Goal: Task Accomplishment & Management: Manage account settings

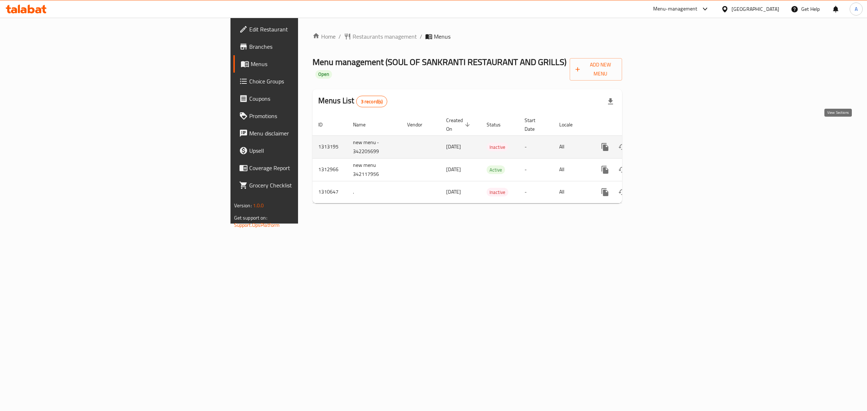
click at [661, 143] on icon "enhanced table" at bounding box center [657, 147] width 9 height 9
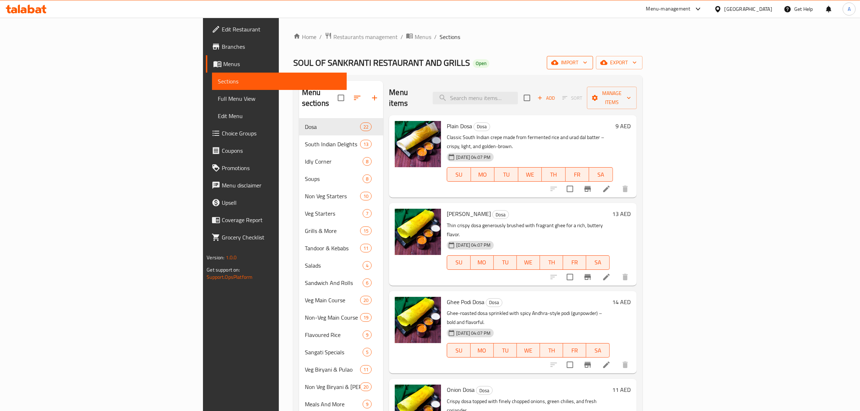
click at [593, 56] on button "import" at bounding box center [570, 62] width 46 height 13
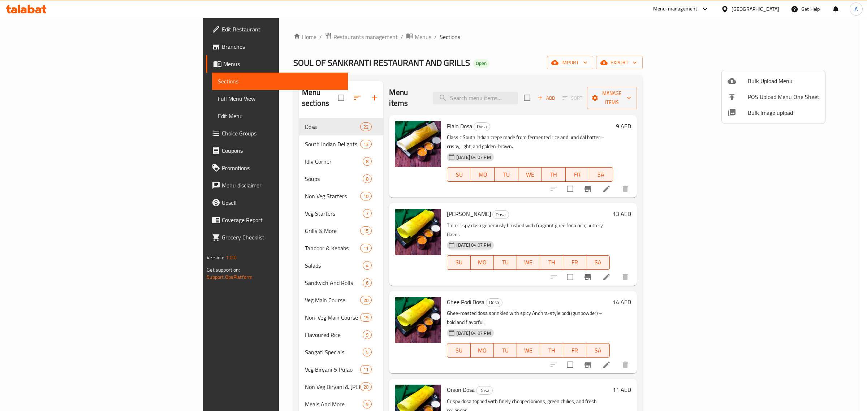
click at [766, 116] on span "Bulk Image upload" at bounding box center [784, 112] width 72 height 9
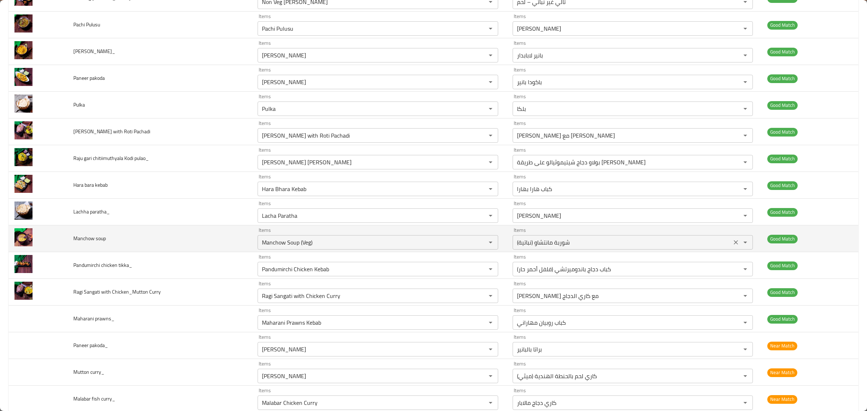
scroll to position [858, 0]
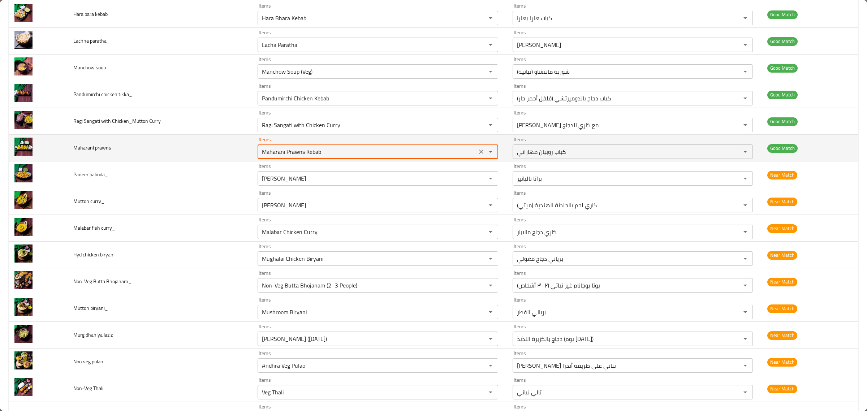
click at [379, 154] on prawns_ "Maharani Prawns Kebab" at bounding box center [367, 152] width 215 height 10
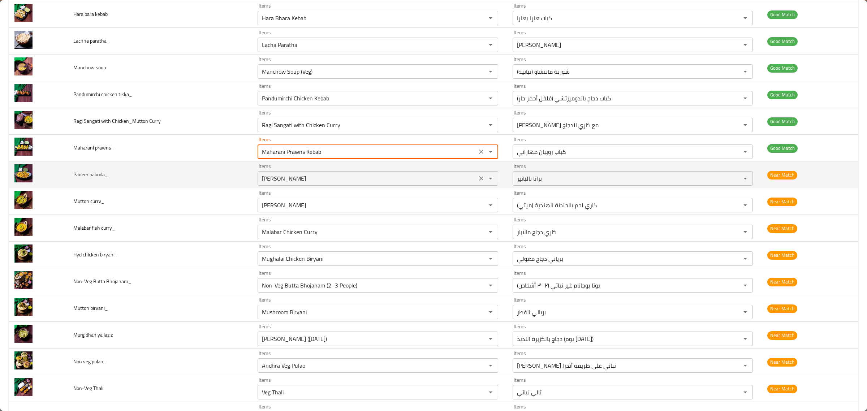
click at [394, 169] on div "Items Paneer Paratha Items" at bounding box center [378, 175] width 241 height 22
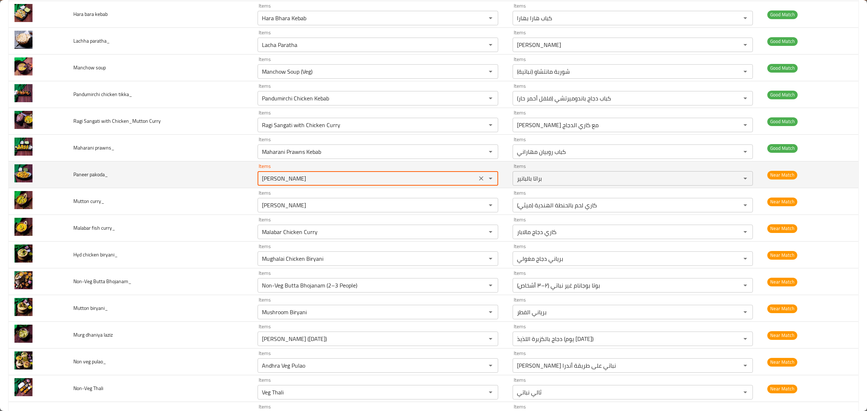
click at [351, 173] on div "Items Paneer Paratha Items" at bounding box center [378, 175] width 241 height 22
click at [339, 178] on pakoda_ "[PERSON_NAME]" at bounding box center [367, 178] width 215 height 10
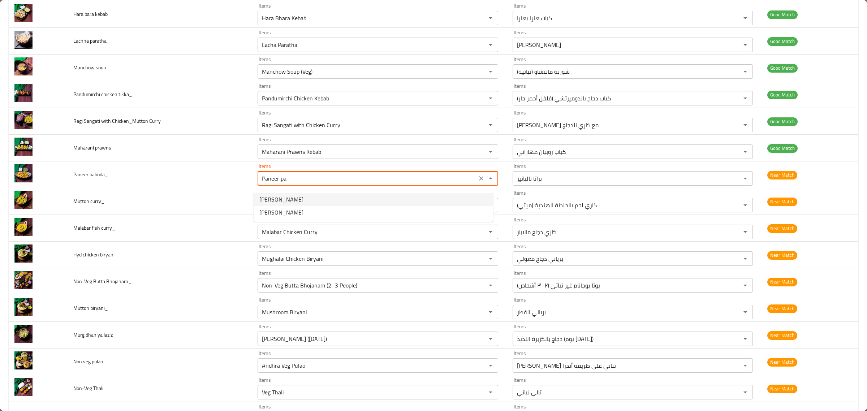
click at [294, 201] on span "[PERSON_NAME]" at bounding box center [281, 199] width 44 height 9
type pakoda_ "[PERSON_NAME]"
type pakoda_-ar "باكودا بانير"
type pakoda_ "[PERSON_NAME]"
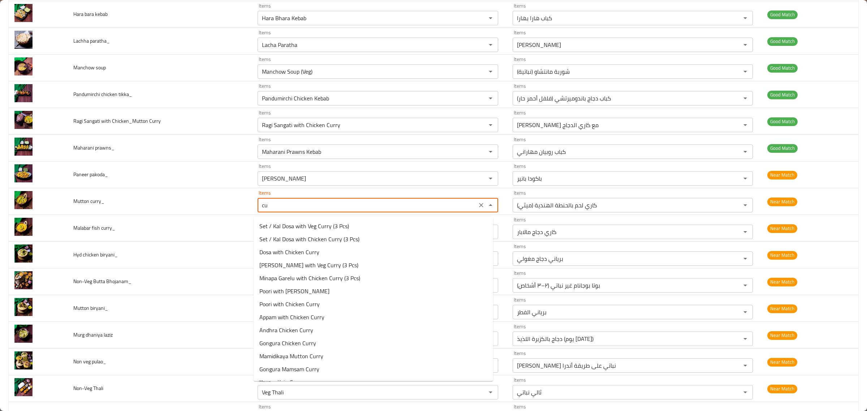
type curry_ "c"
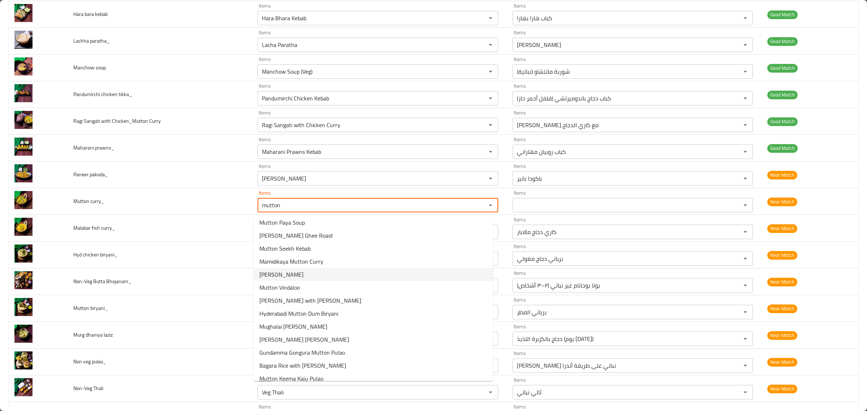
scroll to position [0, 0]
click at [315, 284] on curry_-option-4 "[PERSON_NAME]" at bounding box center [374, 278] width 240 height 13
type curry_ "[PERSON_NAME]"
type curry_-ar "كاري لحم بالحنطة الهندية (ميثي)"
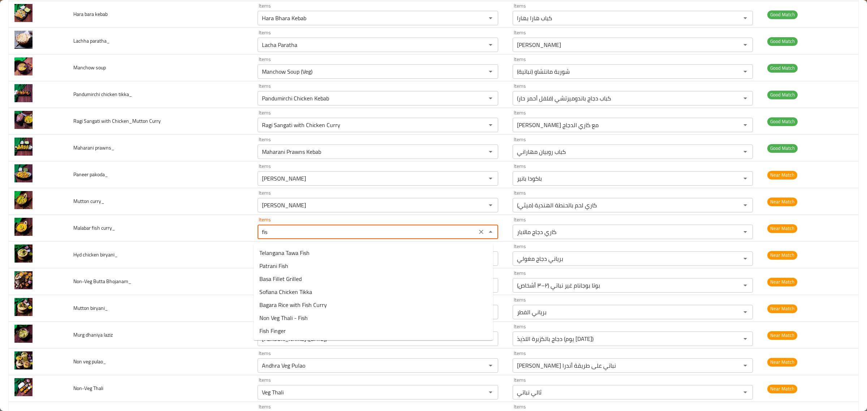
type curry_ "fish"
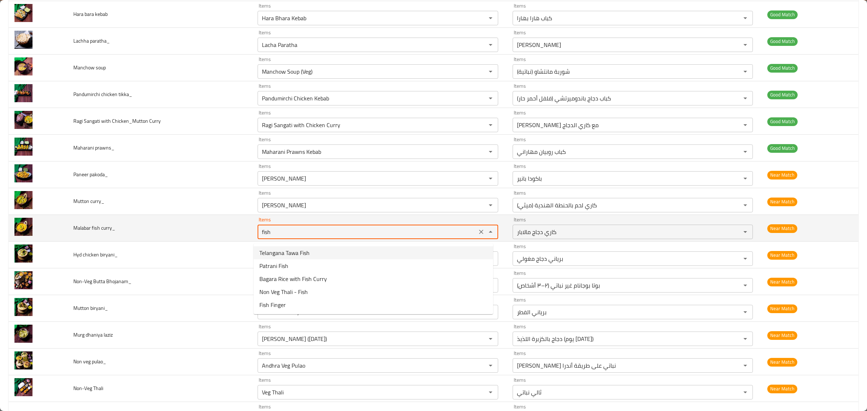
click at [478, 232] on icon "Clear" at bounding box center [481, 231] width 7 height 7
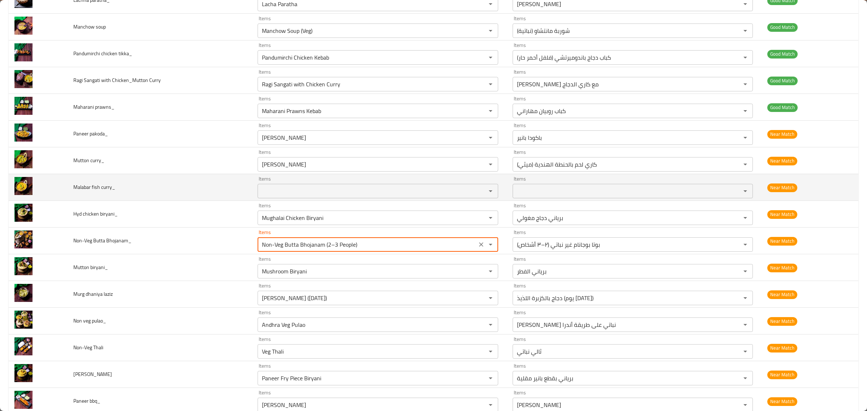
scroll to position [901, 0]
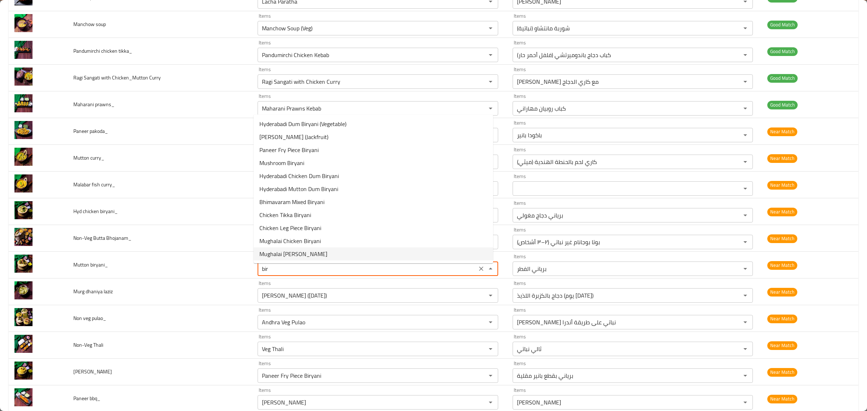
click at [377, 258] on biryani_-option-10 "Mughalai [PERSON_NAME]" at bounding box center [374, 253] width 240 height 13
type biryani_ "Mughalai [PERSON_NAME]"
type biryani_-ar "برياني لحم مغولي"
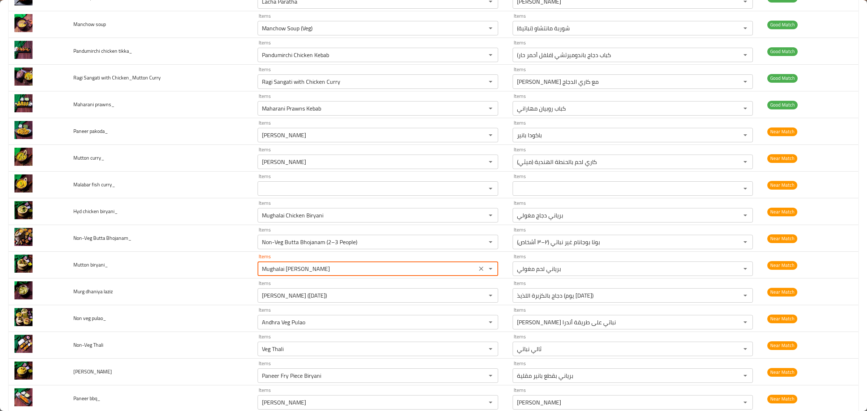
type biryani_ "Mughalai [PERSON_NAME]"
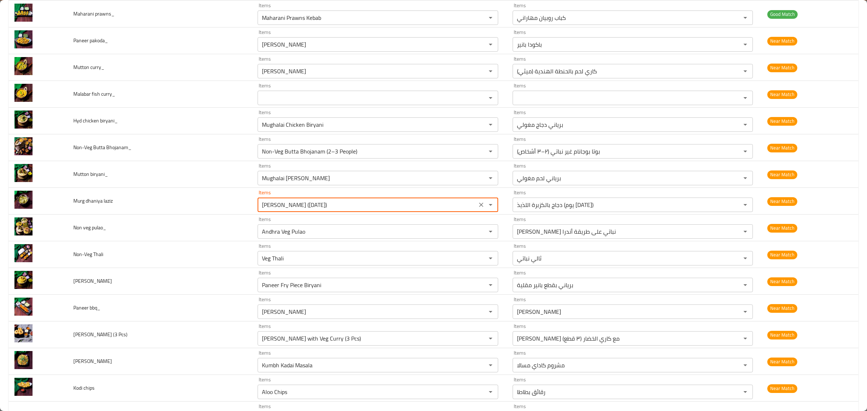
scroll to position [992, 0]
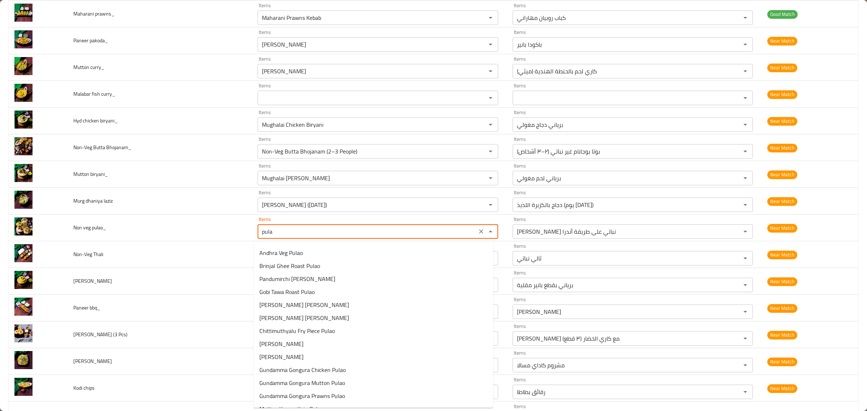
type pulao_ "pulao"
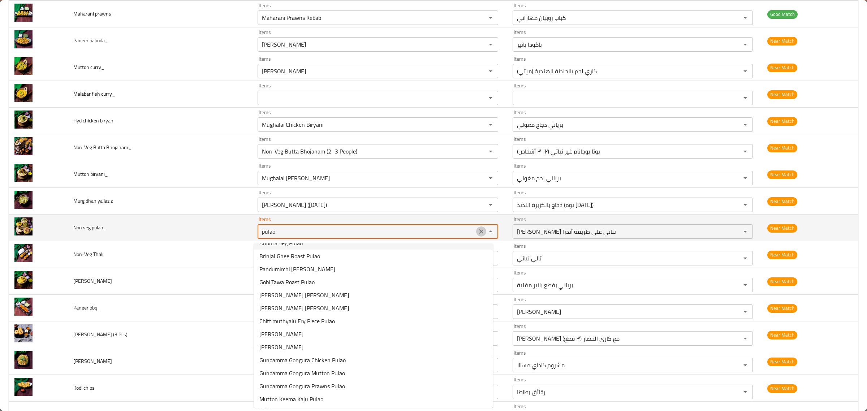
click at [478, 235] on icon "Clear" at bounding box center [481, 231] width 7 height 7
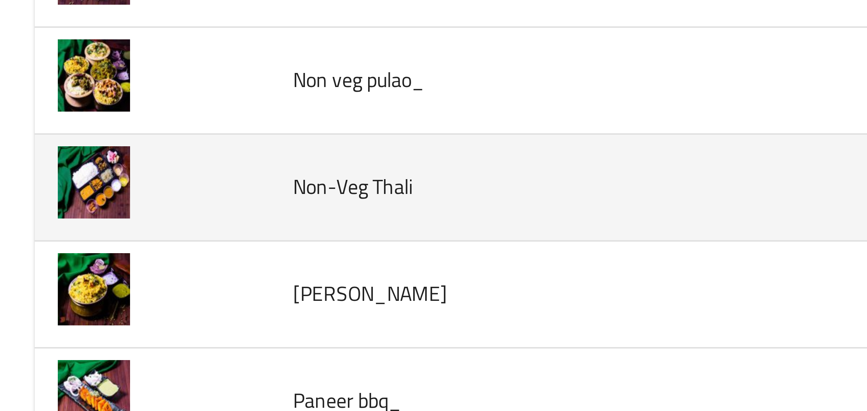
scroll to position [1005, 0]
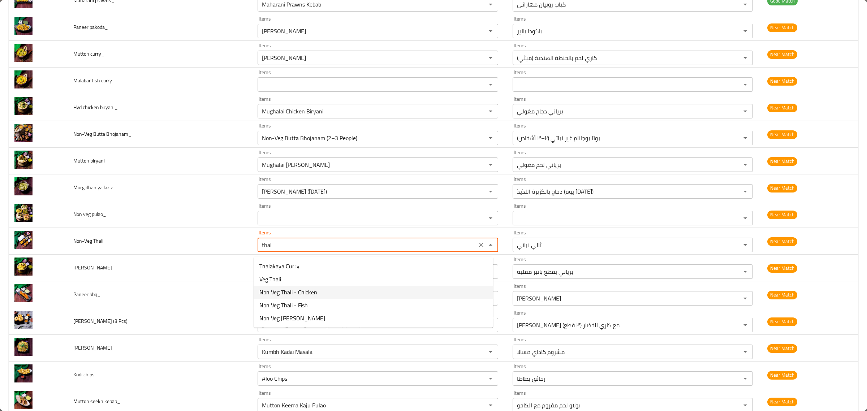
click at [295, 295] on span "Non Veg Thali - Chicken" at bounding box center [288, 292] width 58 height 9
type Thali "Non Veg Thali - Chicken"
type Thali-ar "ثالي غير نباتي – دجاج"
type Thali "Non Veg Thali - Chicken"
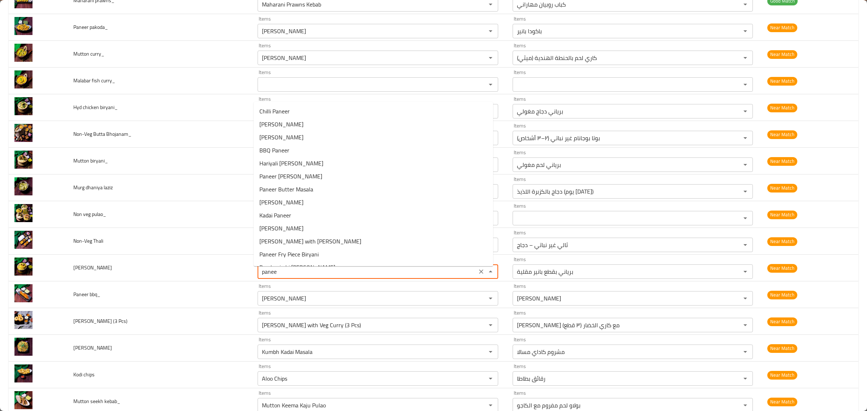
type biryani_ "paneer"
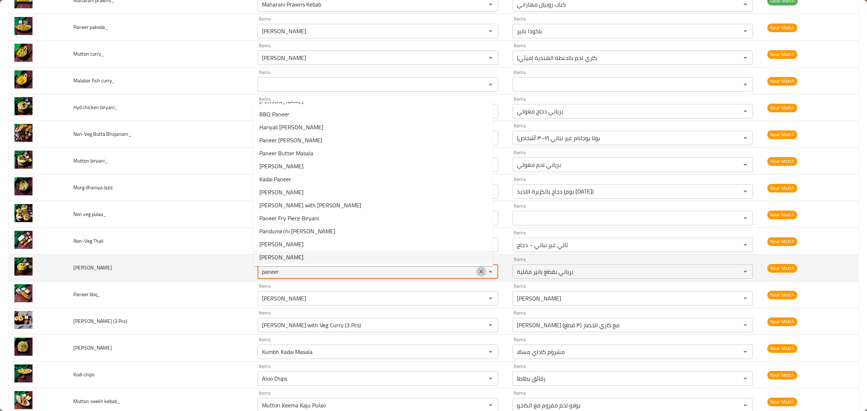
click at [478, 275] on icon "Clear" at bounding box center [481, 271] width 7 height 7
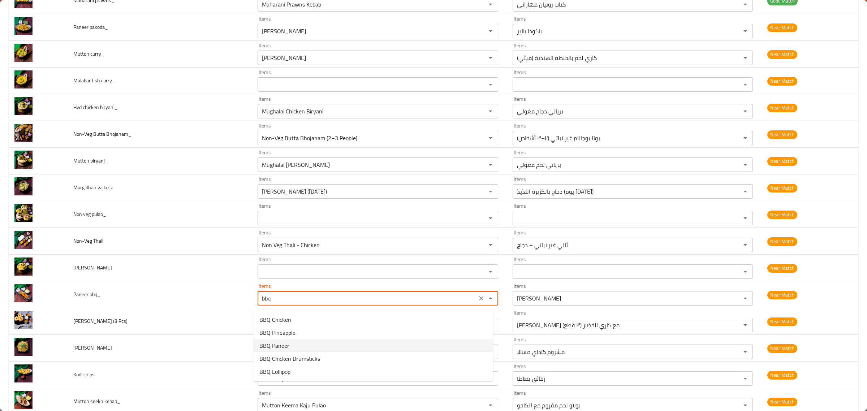
click at [322, 345] on bbq_-option-2 "BBQ Paneer" at bounding box center [374, 345] width 240 height 13
type bbq_ "BBQ Paneer"
type bbq_-ar "[PERSON_NAME]"
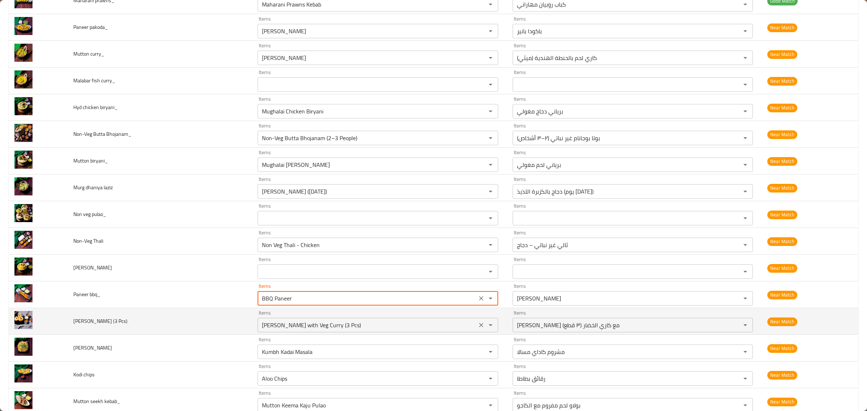
type bbq_ "BBQ Paneer"
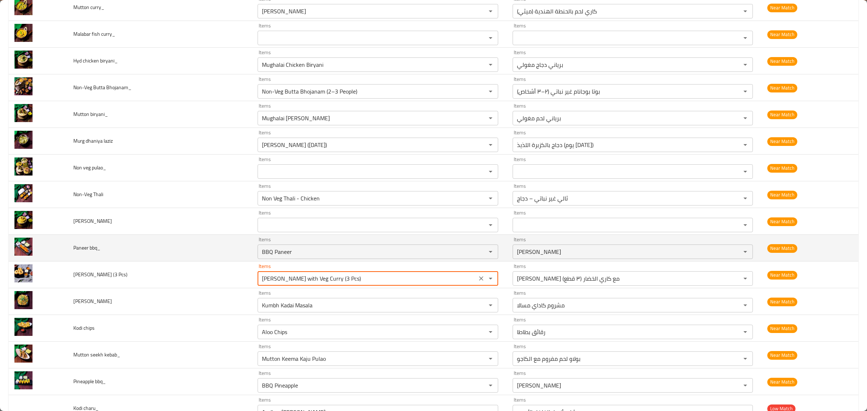
scroll to position [1096, 0]
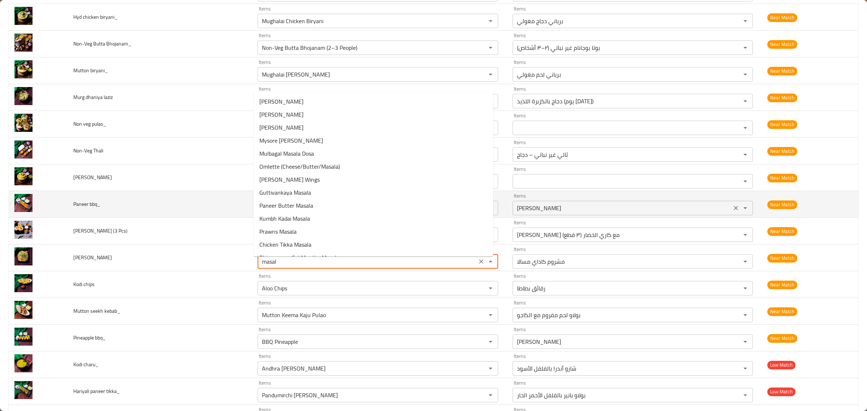
type masala "masala"
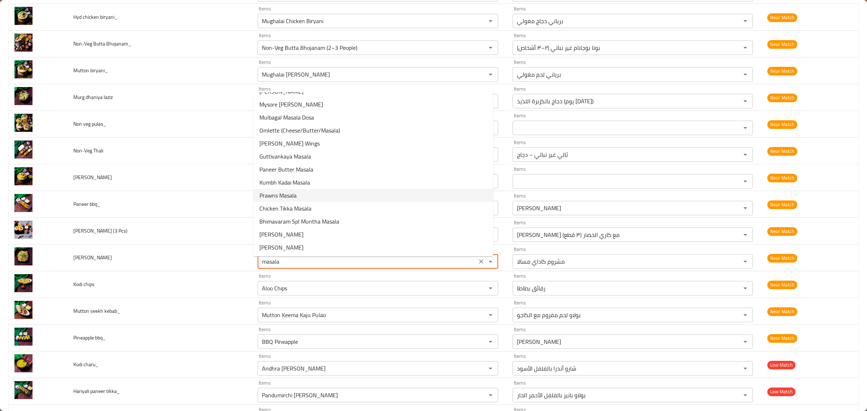
scroll to position [0, 0]
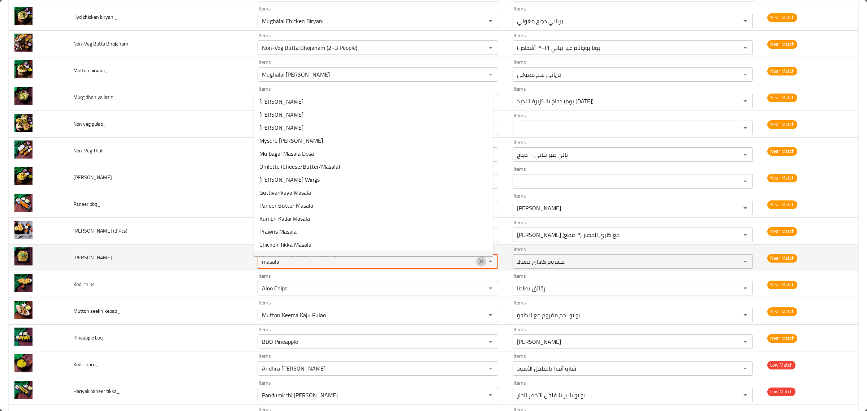
click at [478, 263] on icon "Clear" at bounding box center [481, 261] width 7 height 7
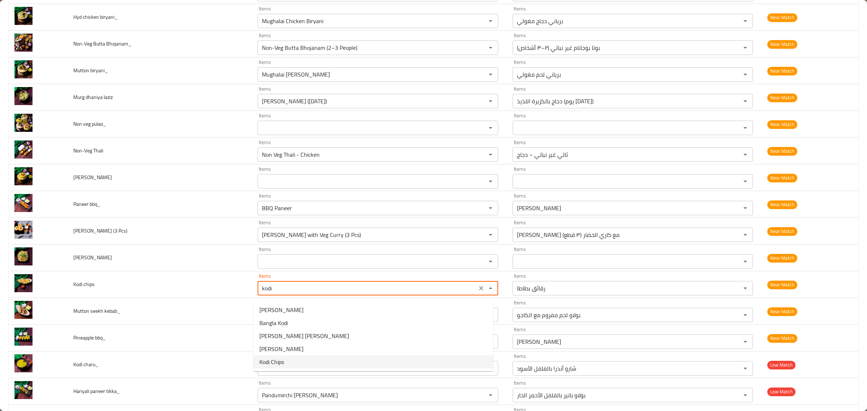
click at [304, 360] on chips-option-4 "Kodi Chips" at bounding box center [374, 361] width 240 height 13
type chips "Kodi Chips"
type chips-ar "شرائح دجاج مقلية"
type chips "Kodi Chips"
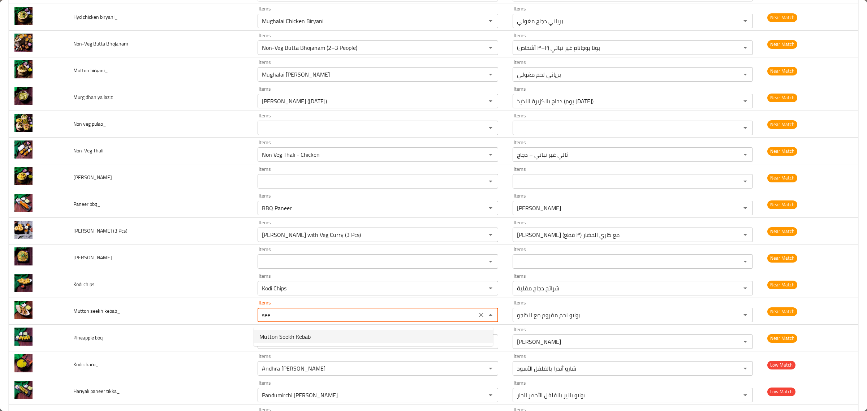
click at [318, 336] on kebab_-option-0 "Mutton Seekh Kebab" at bounding box center [374, 336] width 240 height 13
type kebab_ "Mutton Seekh Kebab"
type kebab_-ar "شيش كباب لحم الغنم"
type kebab_ "Mutton Seekh Kebab"
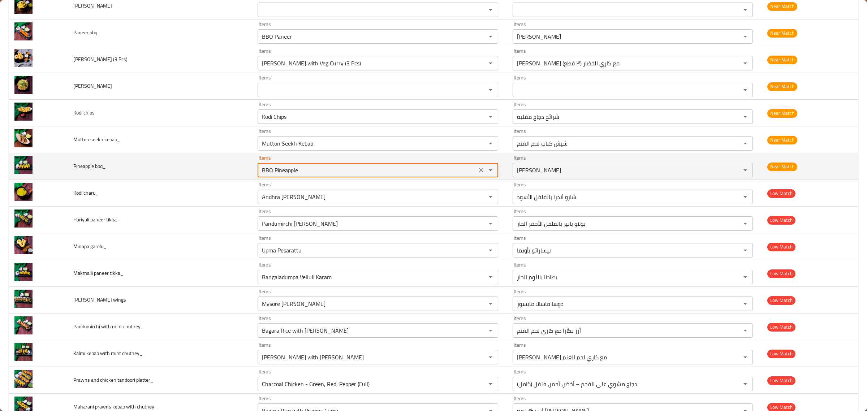
scroll to position [1280, 0]
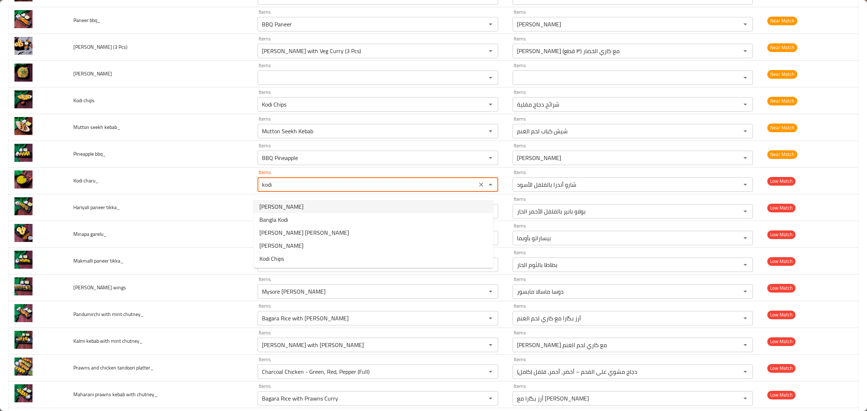
click at [319, 210] on charu_-option-0 "[PERSON_NAME]" at bounding box center [374, 206] width 240 height 13
type charu_ "[PERSON_NAME]"
type charu_-ar "كودي شارو (مرق الدجاج الحار)"
type charu_ "[PERSON_NAME]"
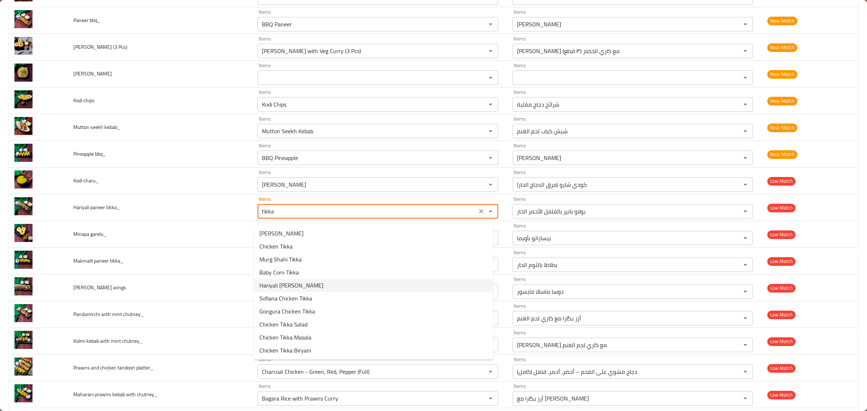
click at [312, 281] on tikka_-option-4 "Hariyali [PERSON_NAME]" at bounding box center [374, 285] width 240 height 13
type tikka_ "Hariyali [PERSON_NAME]"
type tikka_-ar "[PERSON_NAME] (بالأعشاب الخضراء)"
type tikka_ "Hariyali [PERSON_NAME]"
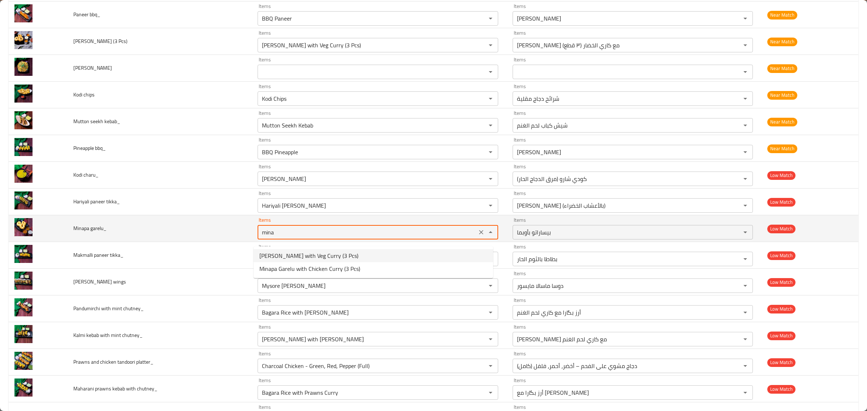
scroll to position [1284, 0]
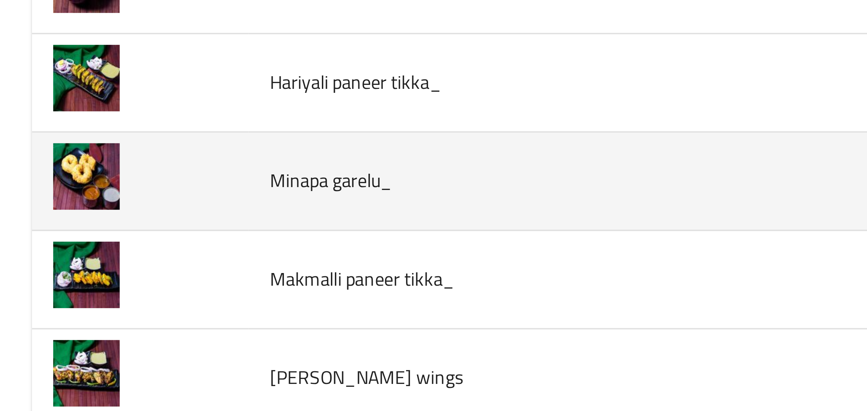
click at [9, 248] on td "enhanced table" at bounding box center [38, 257] width 59 height 27
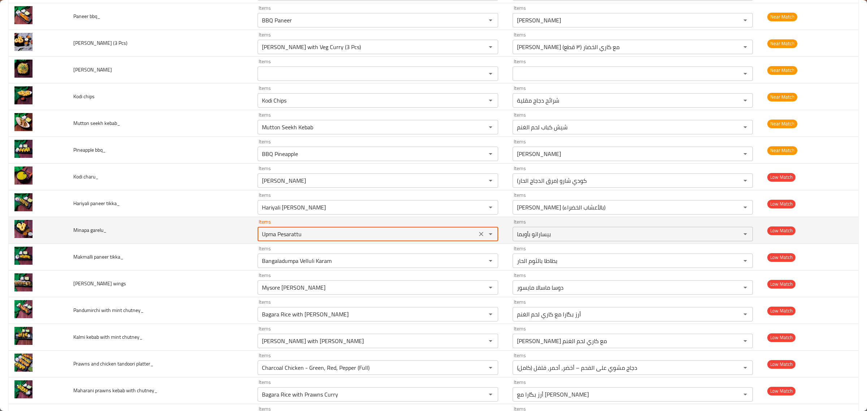
click at [296, 237] on garelu_ "Upma Pesarattu" at bounding box center [367, 234] width 215 height 10
type garelu_ "p"
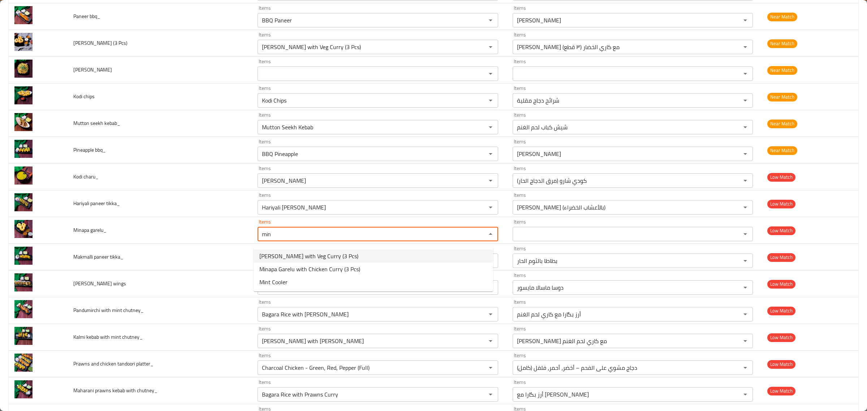
click at [303, 252] on span "[PERSON_NAME] with Veg Curry (3 Pcs)" at bounding box center [308, 256] width 99 height 9
type garelu_ "[PERSON_NAME] with Veg Curry (3 Pcs)"
type garelu_-ar "[PERSON_NAME] مع كاري الخضار (٣ قطع)"
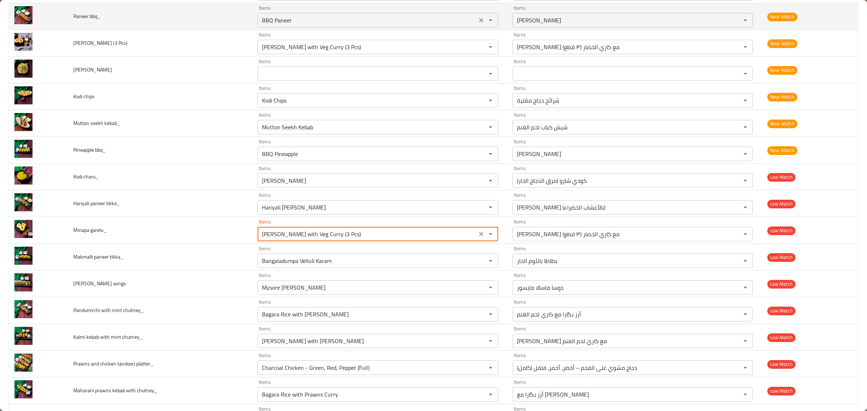
type garelu_ "[PERSON_NAME] with Veg Curry (3 Pcs)"
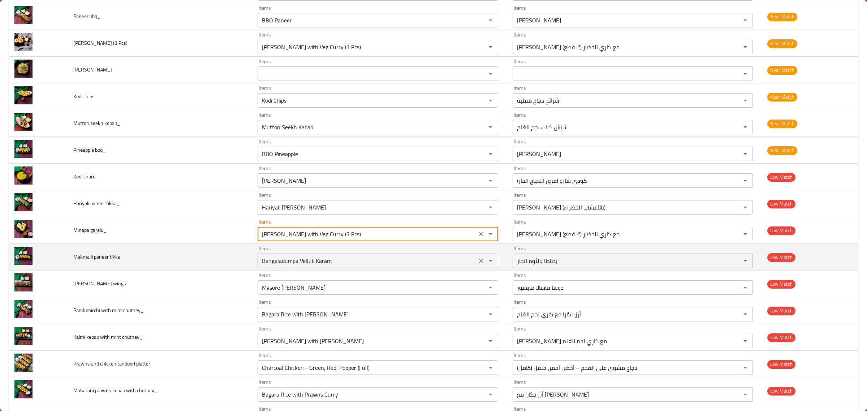
click at [363, 256] on div "Items Bangaladumpa Velluli Karam Items" at bounding box center [378, 257] width 241 height 22
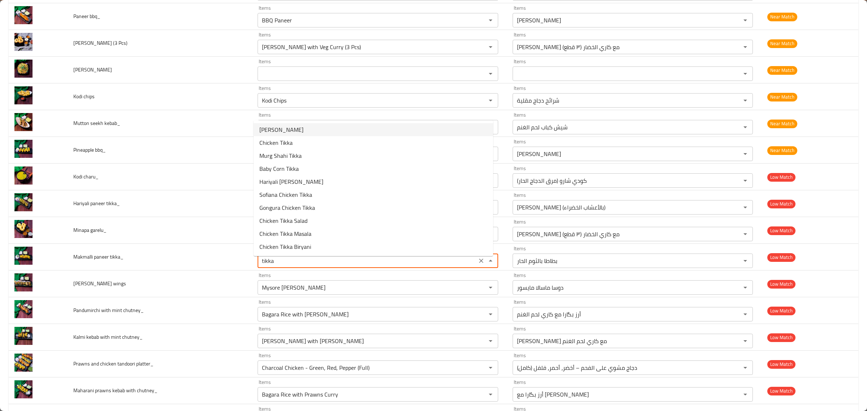
click at [338, 130] on tikka_-option-0 "[PERSON_NAME]" at bounding box center [374, 129] width 240 height 13
type tikka_ "[PERSON_NAME]"
type tikka_-ar "مكمالي [PERSON_NAME]"
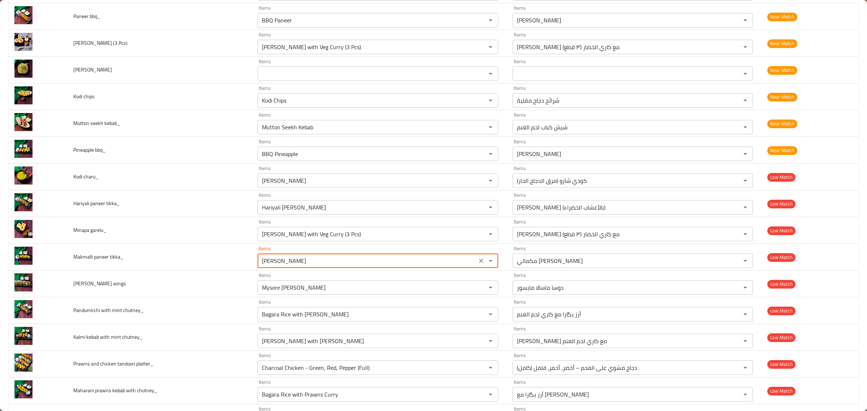
type tikka_ "[PERSON_NAME]"
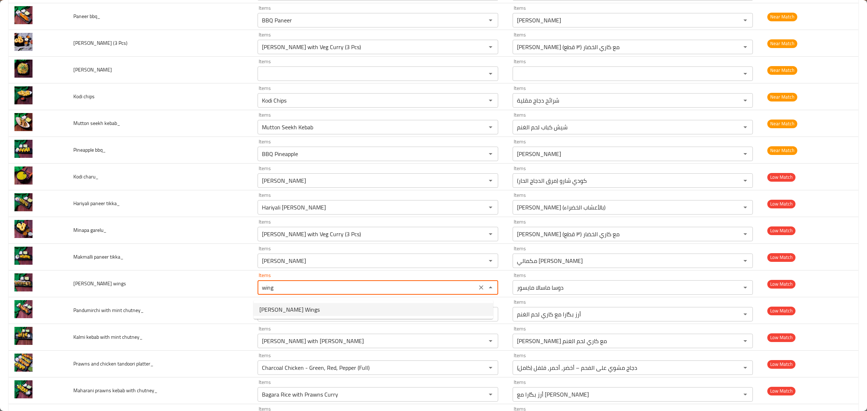
click at [277, 306] on span "[PERSON_NAME] Wings" at bounding box center [289, 309] width 60 height 9
type wings "[PERSON_NAME] Wings"
type wings-ar "أجنحة دجاج بالماسالا الحارة"
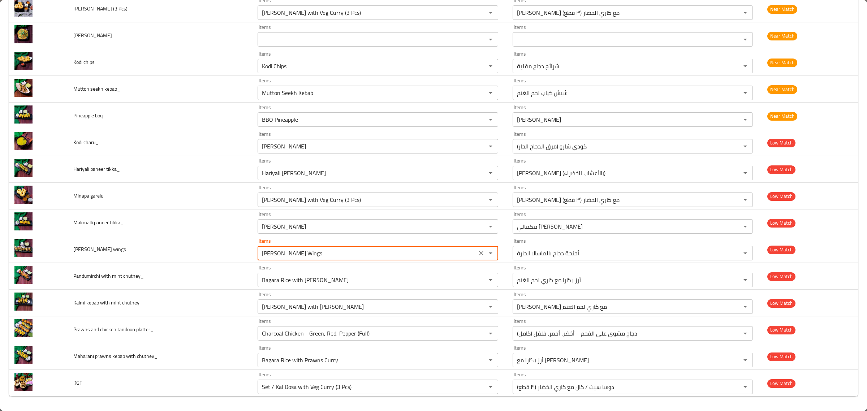
type wings "[PERSON_NAME] Wings"
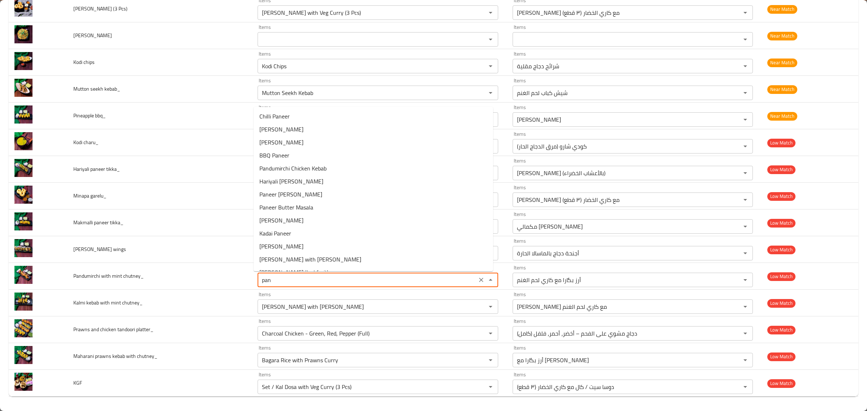
type chutney_ "pand"
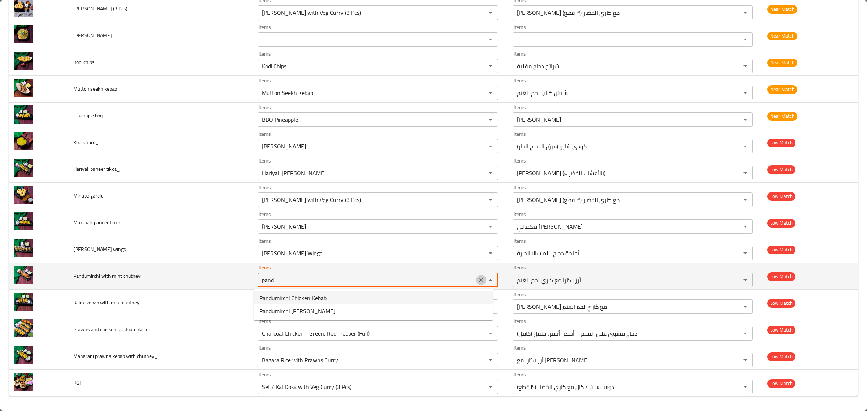
click at [479, 279] on icon "Clear" at bounding box center [481, 280] width 4 height 4
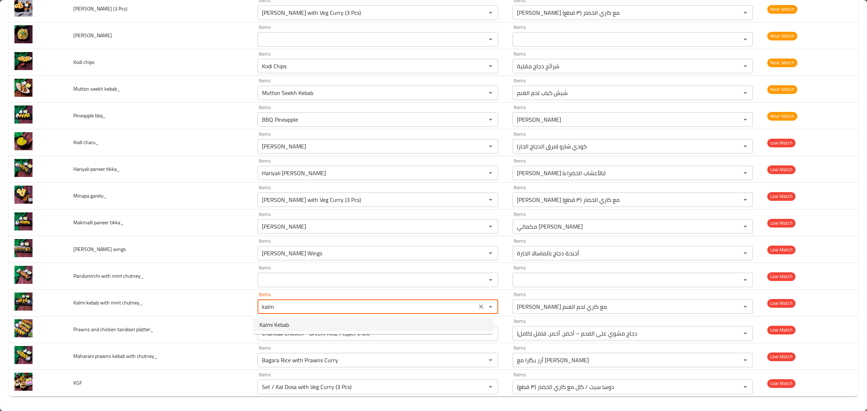
click at [447, 325] on chutney_-option-0 "Kalmi Kebab" at bounding box center [374, 324] width 240 height 13
type chutney_ "Kalmi Kebab"
type chutney_-ar "كباب كالمي"
type chutney_ "Kalmi Kebab"
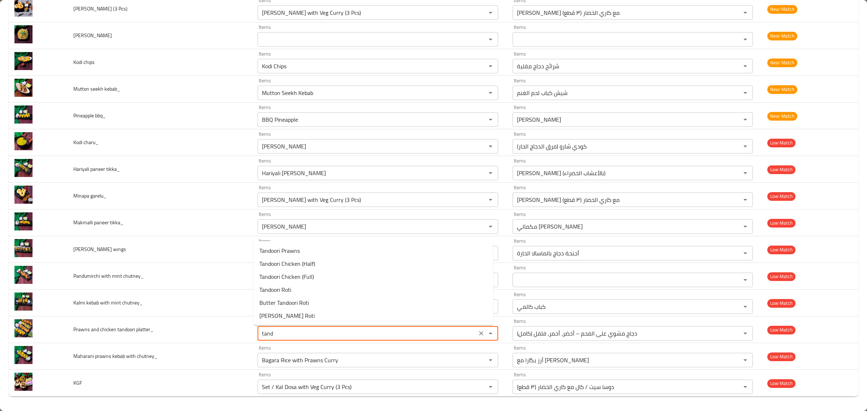
type platter_ "tando"
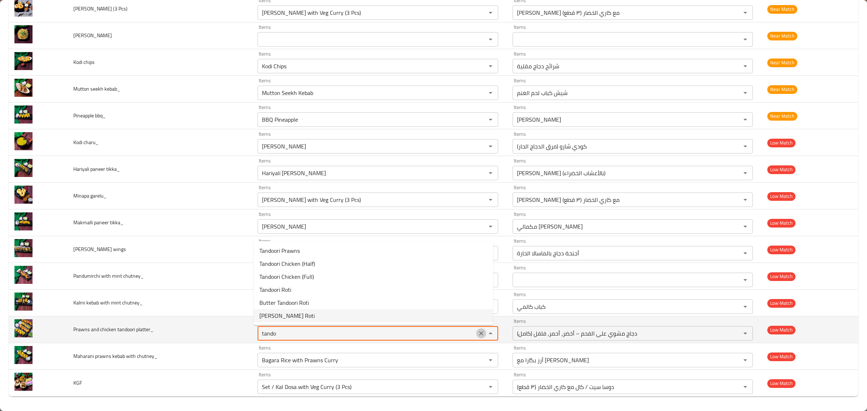
click at [479, 334] on icon "Clear" at bounding box center [481, 333] width 7 height 7
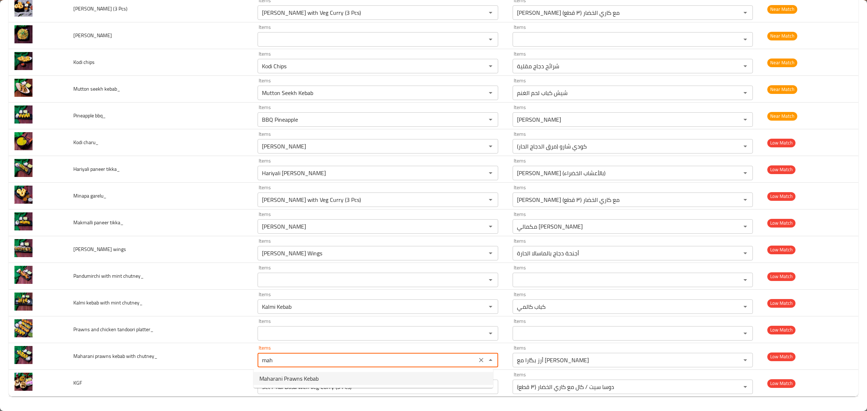
click at [388, 381] on chutney_-option-0 "Maharani Prawns Kebab" at bounding box center [374, 378] width 240 height 13
type chutney_ "Maharani Prawns Kebab"
type chutney_-ar "كباب روبيان مهاراني"
type chutney_ "Maharani Prawns Kebab"
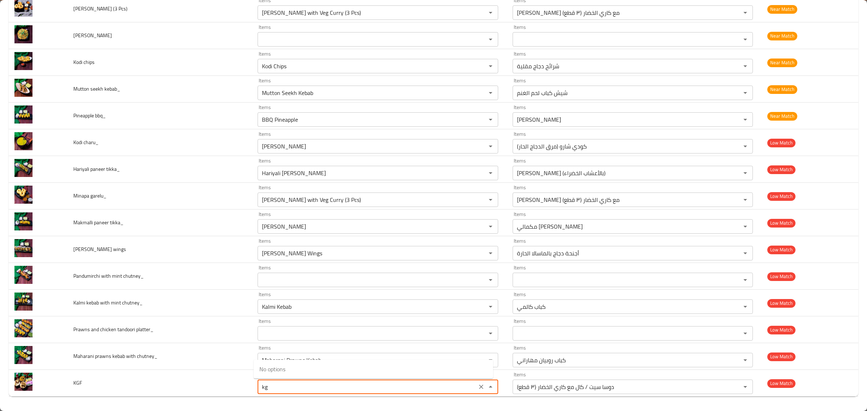
type input "k"
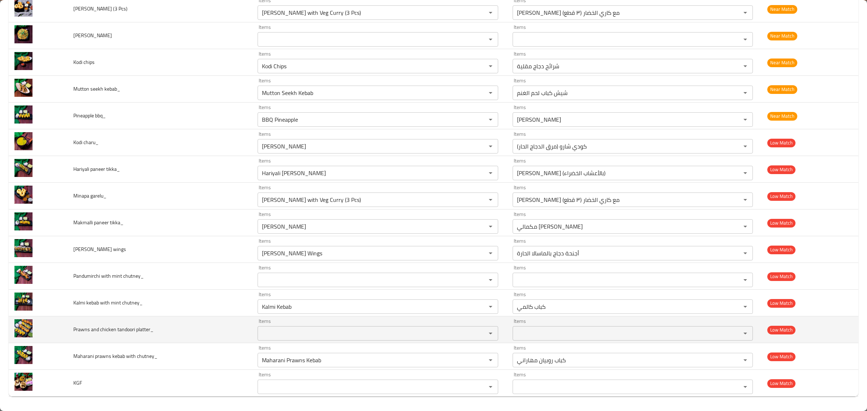
click at [184, 318] on td "Prawns and chicken tandoori platter_" at bounding box center [160, 329] width 184 height 27
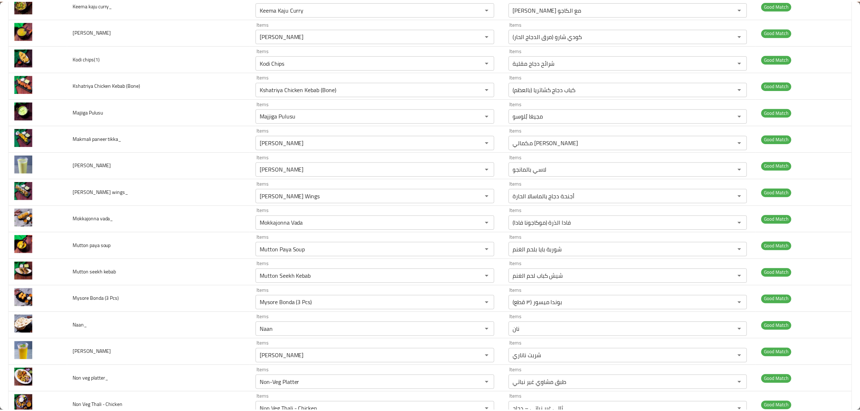
scroll to position [0, 0]
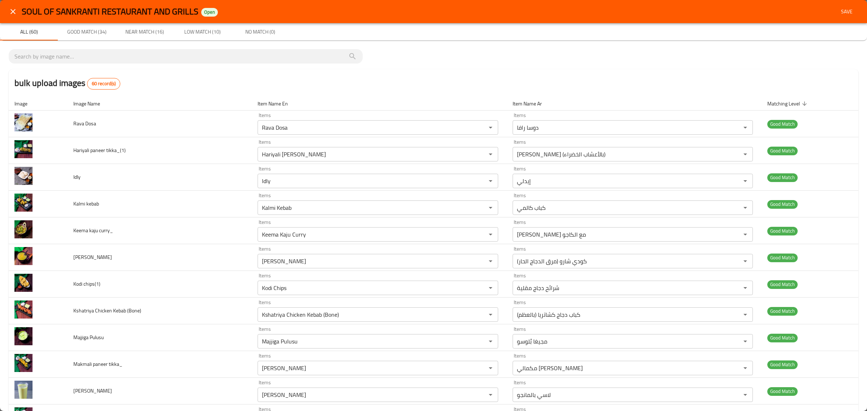
click at [843, 10] on span "Save" at bounding box center [846, 11] width 17 height 9
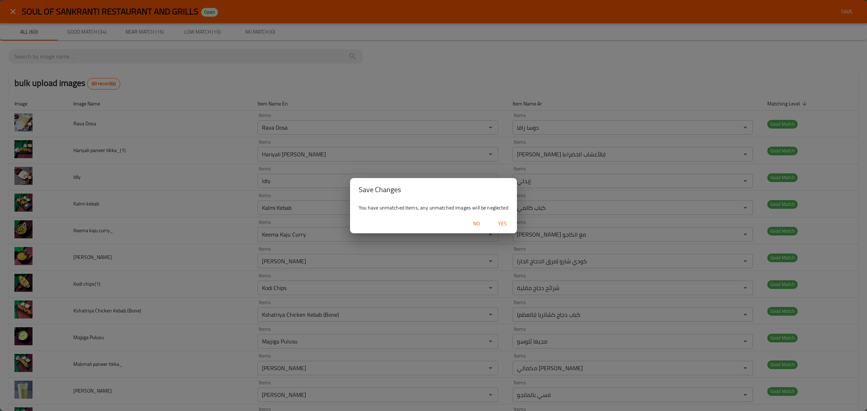
click at [500, 220] on span "Yes" at bounding box center [502, 223] width 17 height 9
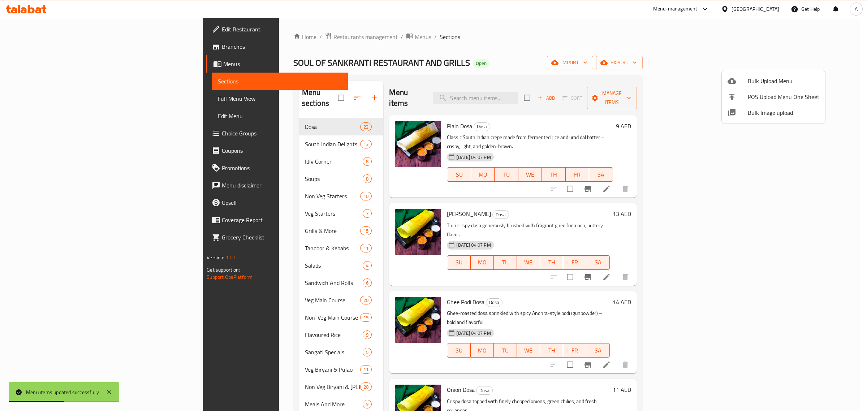
click at [557, 99] on div at bounding box center [433, 205] width 867 height 411
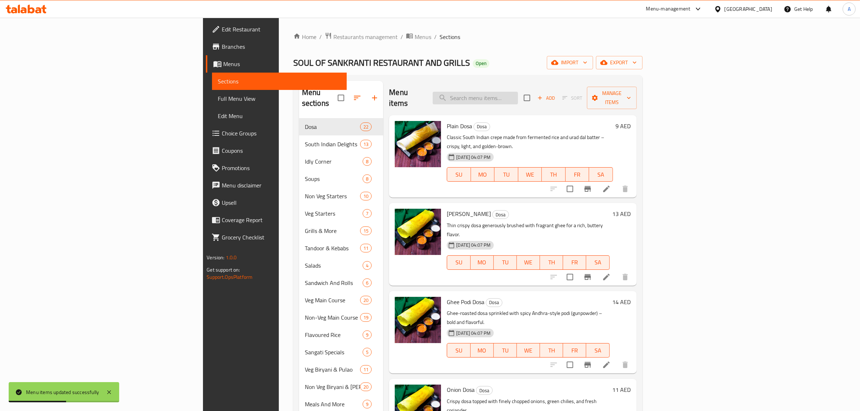
click at [518, 94] on input "search" at bounding box center [475, 98] width 85 height 13
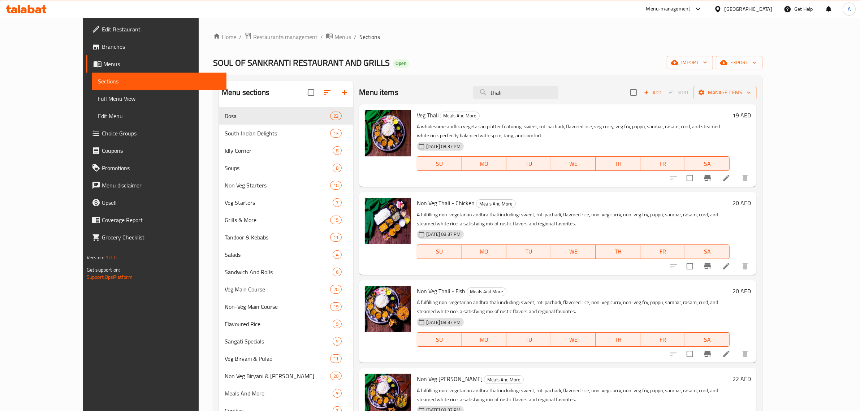
scroll to position [45, 0]
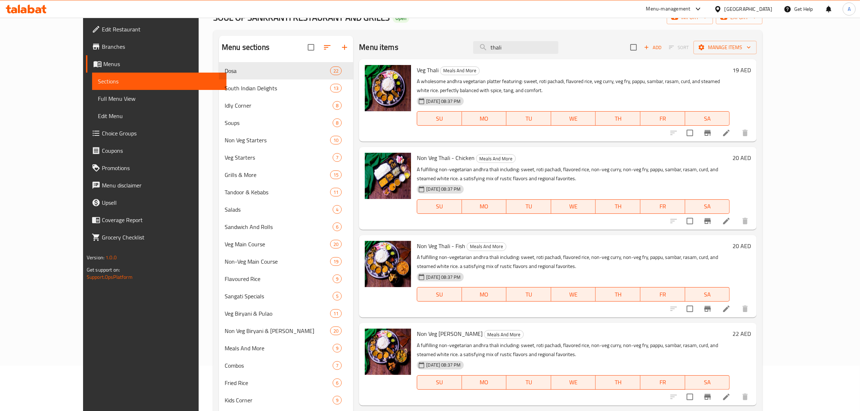
type input "thali"
click at [483, 47] on div "Menu items thali Add Sort Manage items" at bounding box center [558, 47] width 398 height 23
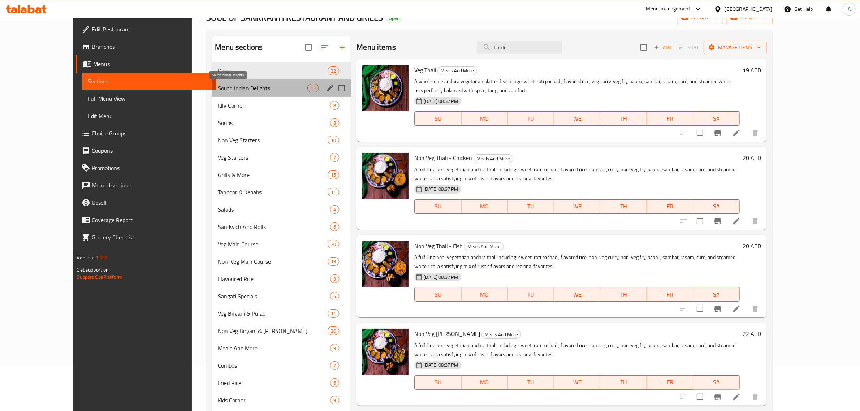
click at [218, 89] on span "South Indian Delights" at bounding box center [263, 88] width 90 height 9
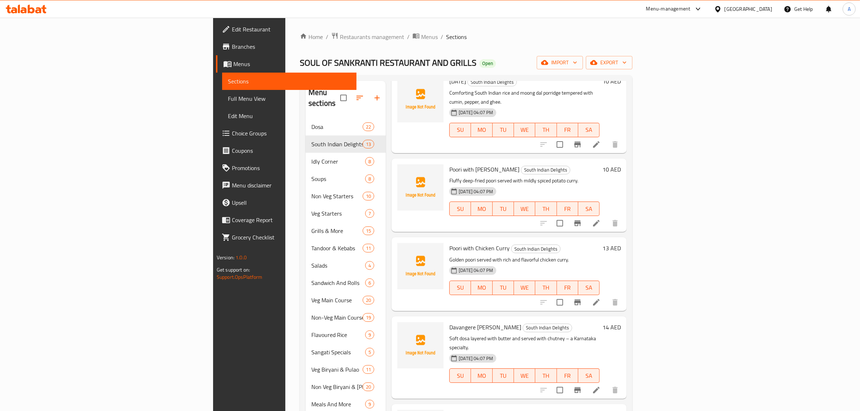
scroll to position [220, 0]
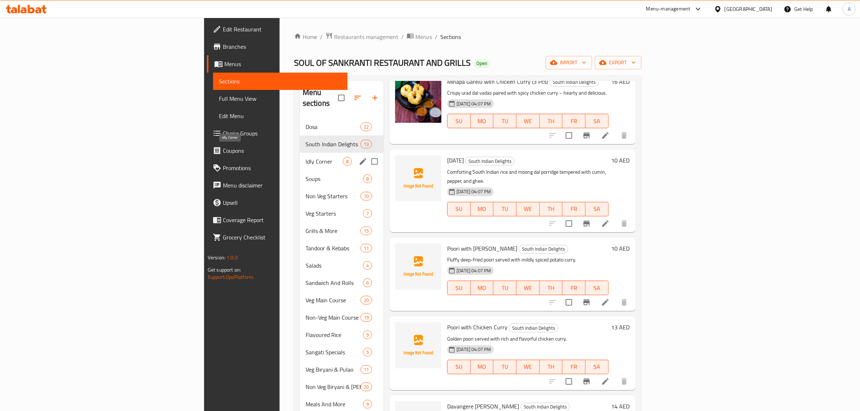
click at [306, 157] on span "Idly Corner" at bounding box center [324, 161] width 37 height 9
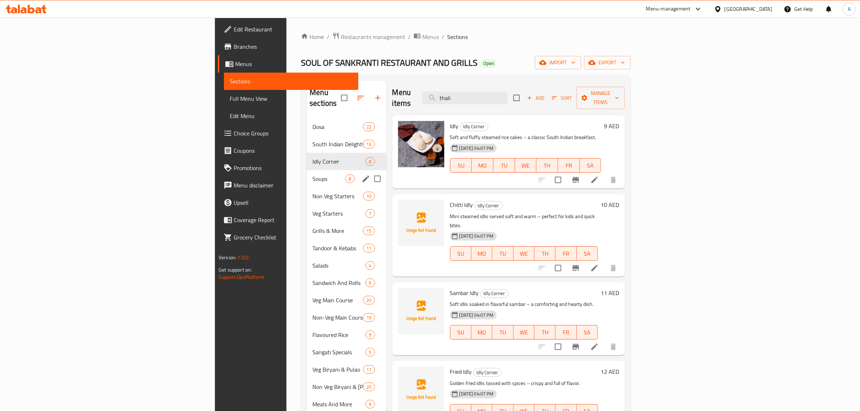
click at [307, 170] on div "Soups 8" at bounding box center [346, 178] width 79 height 17
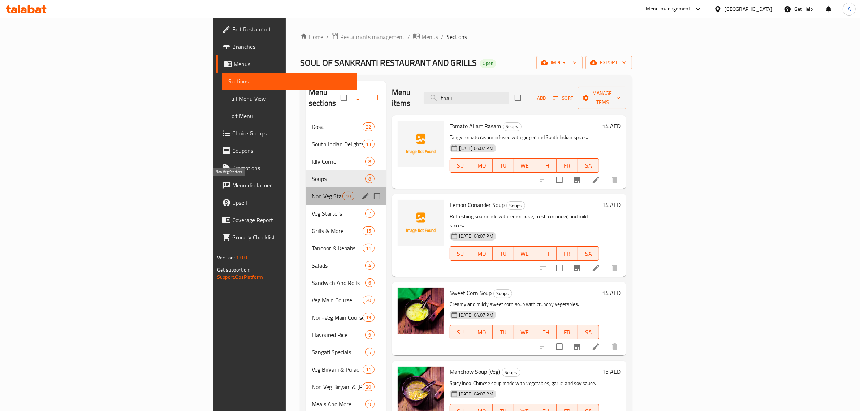
click at [312, 192] on span "Non Veg Starters" at bounding box center [327, 196] width 31 height 9
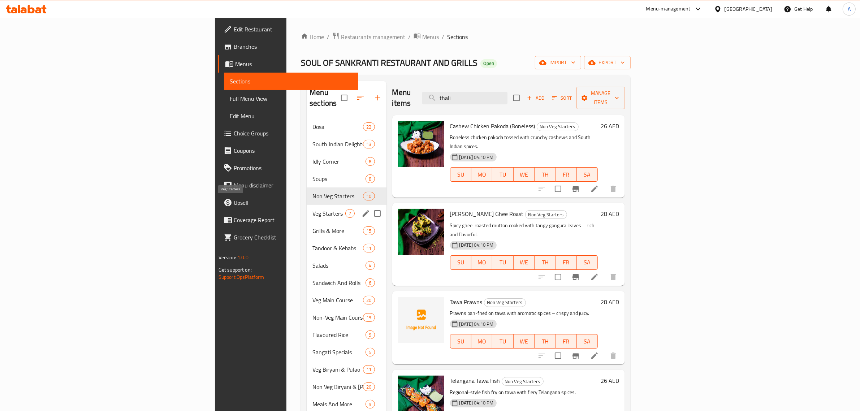
click at [312, 209] on span "Veg Starters" at bounding box center [328, 213] width 33 height 9
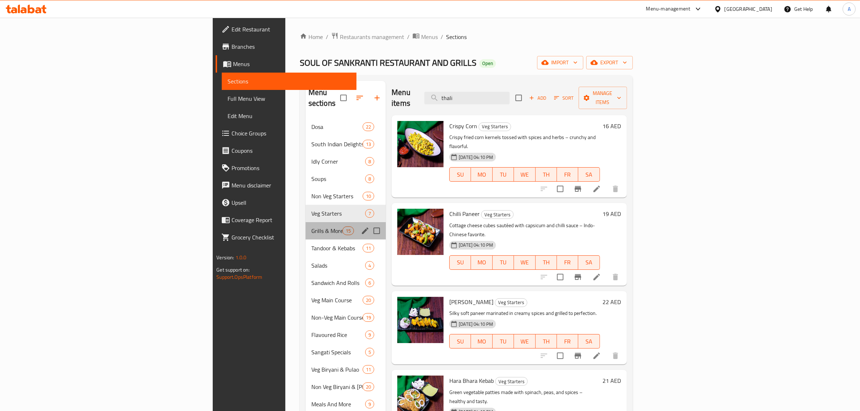
click at [306, 228] on div "Grills & More 15" at bounding box center [346, 230] width 80 height 17
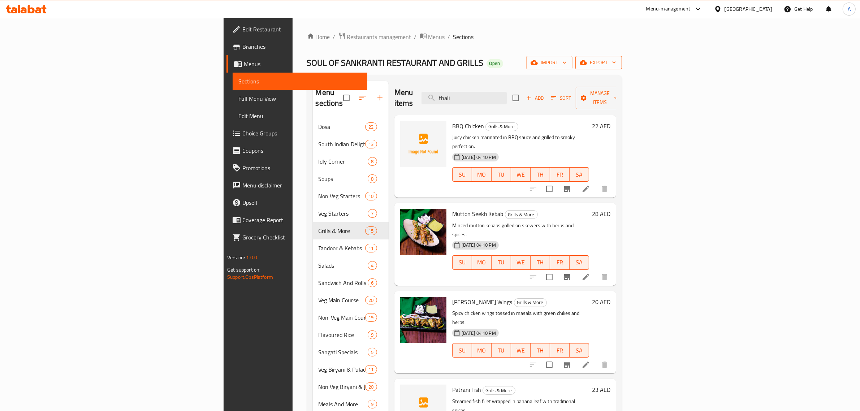
click at [622, 68] on button "export" at bounding box center [598, 62] width 47 height 13
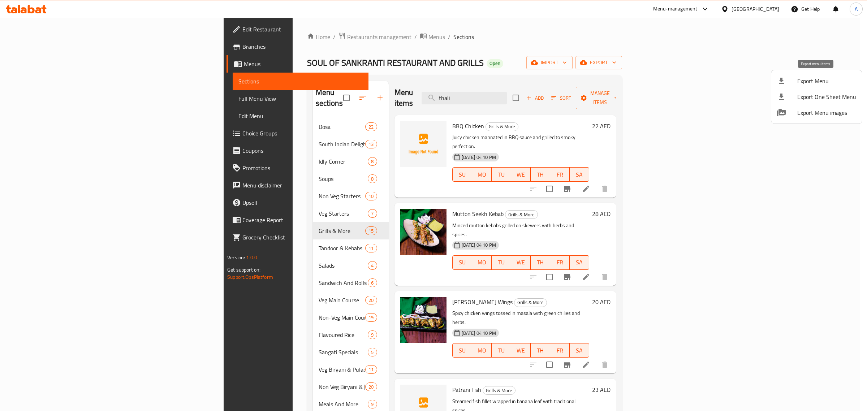
click at [811, 84] on span "Export Menu" at bounding box center [826, 81] width 59 height 9
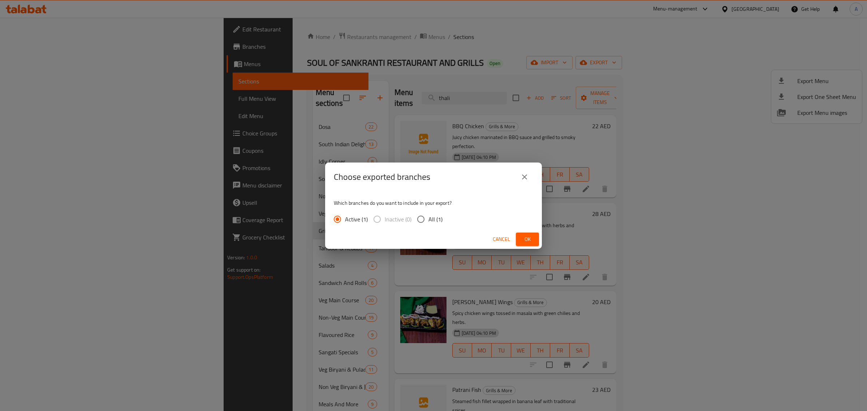
click at [436, 217] on span "All (1)" at bounding box center [435, 219] width 14 height 9
click at [428, 217] on input "All (1)" at bounding box center [420, 219] width 15 height 15
radio input "true"
click at [533, 236] on span "Ok" at bounding box center [528, 239] width 12 height 9
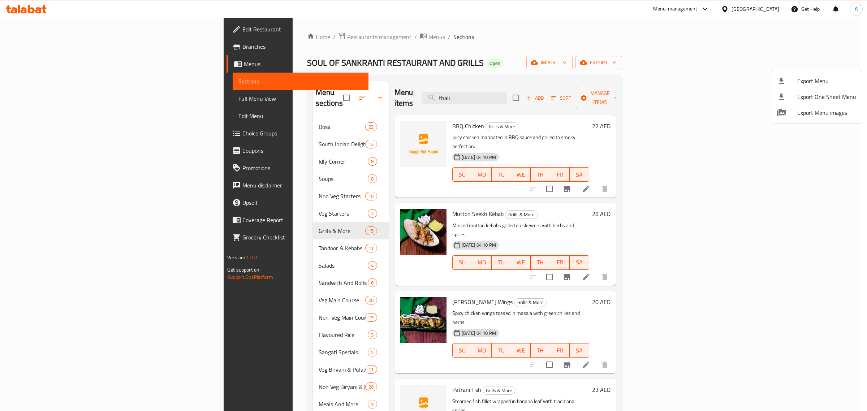
click at [205, 246] on div at bounding box center [433, 205] width 867 height 411
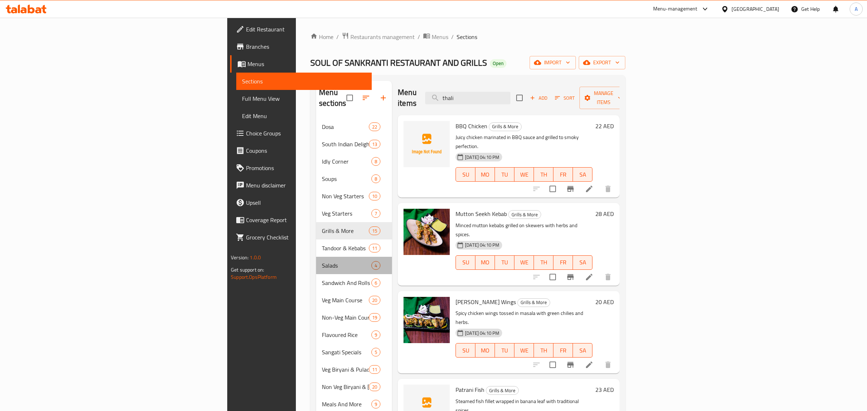
click at [316, 257] on div "Salads 4" at bounding box center [354, 265] width 76 height 17
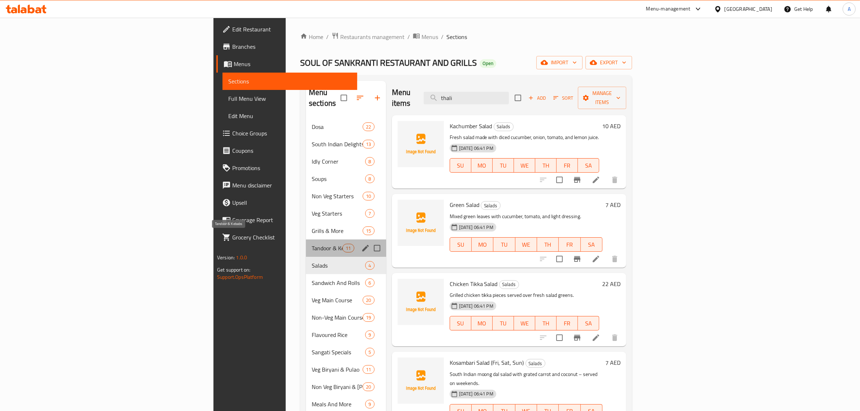
click at [312, 244] on span "Tandoor & Kebabs" at bounding box center [327, 248] width 31 height 9
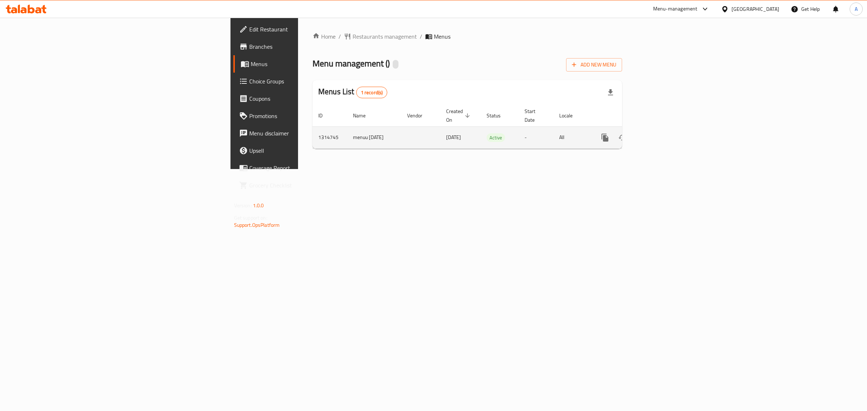
click at [666, 136] on div "enhanced table" at bounding box center [630, 137] width 69 height 17
click at [666, 134] on link "enhanced table" at bounding box center [656, 137] width 17 height 17
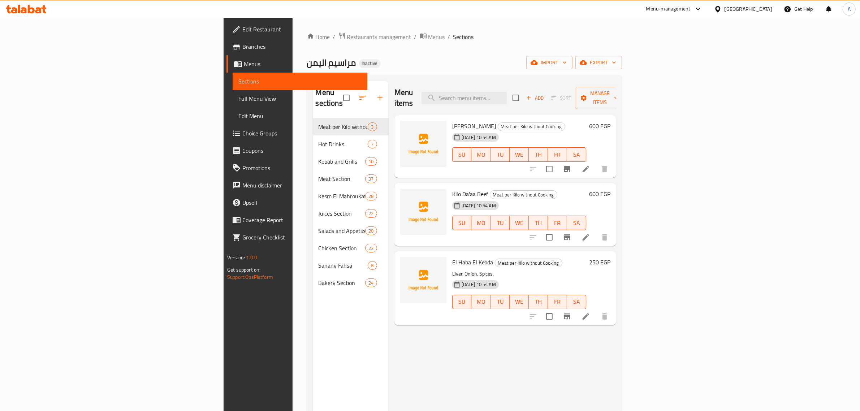
click at [425, 68] on div "مراسيم اليمن Inactive import export" at bounding box center [464, 62] width 315 height 13
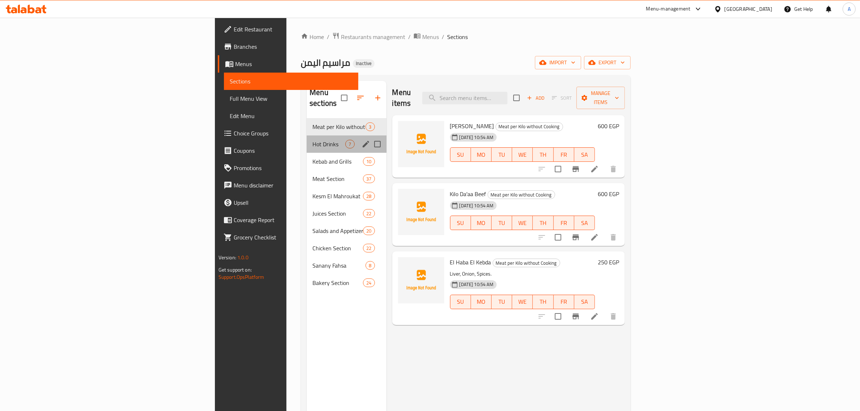
click at [307, 141] on div "Hot Drinks 7" at bounding box center [346, 143] width 79 height 17
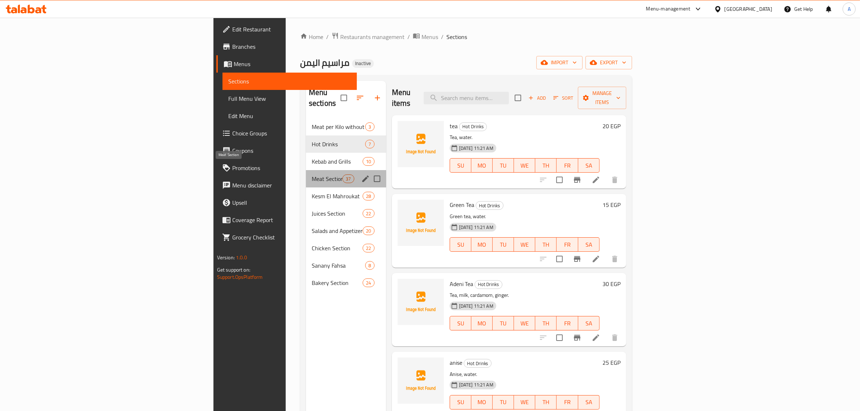
click at [312, 174] on span "Meat Section" at bounding box center [327, 178] width 31 height 9
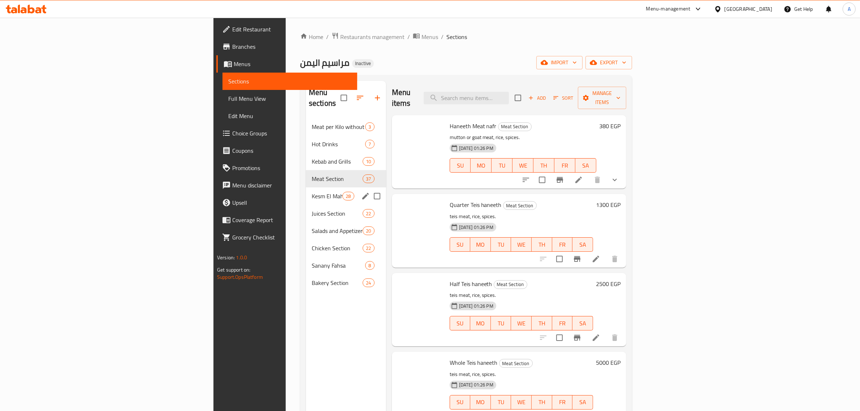
click at [306, 209] on div "Juices Section 22" at bounding box center [346, 213] width 80 height 17
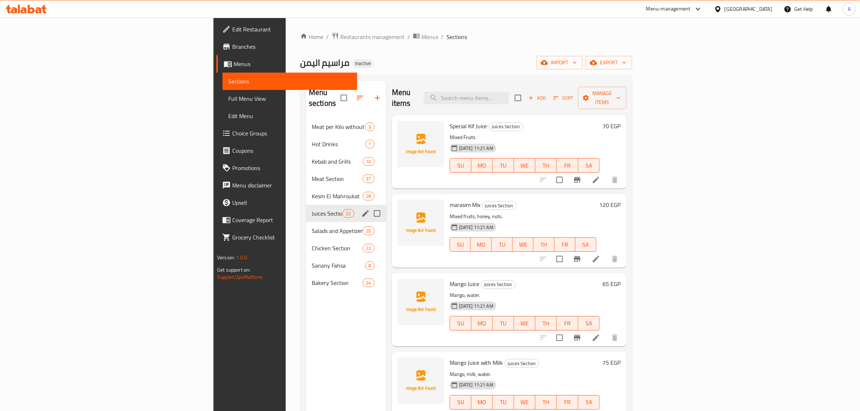
click at [306, 210] on div "Juices Section 22" at bounding box center [346, 213] width 80 height 17
click at [306, 222] on div "Salads and Appetizers 20" at bounding box center [346, 230] width 80 height 17
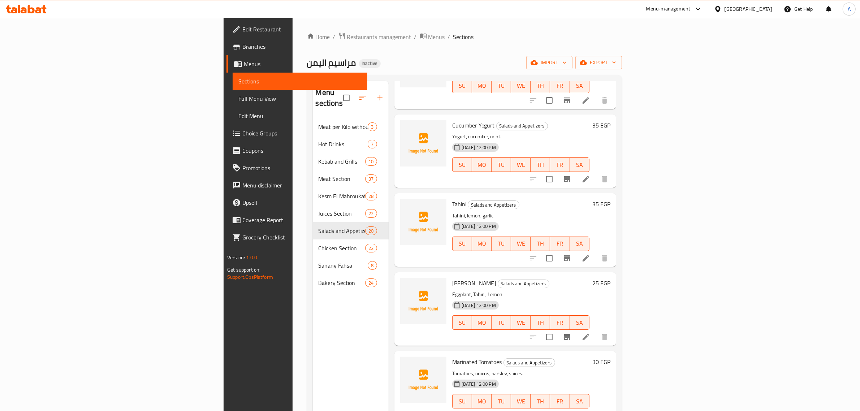
scroll to position [948, 0]
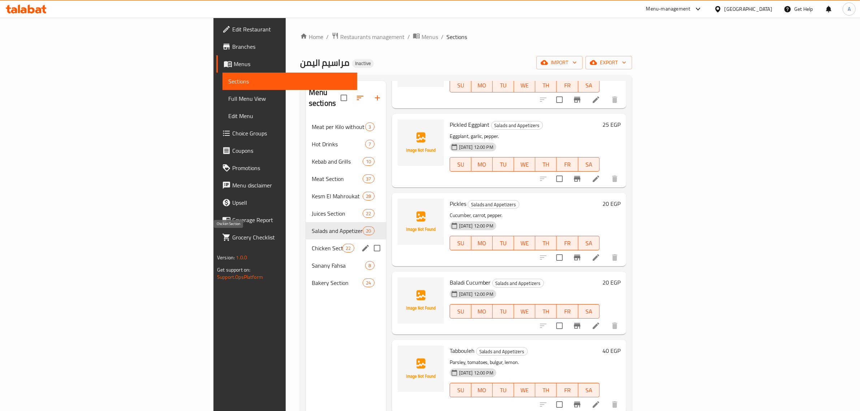
click at [312, 244] on span "Chicken Section" at bounding box center [327, 248] width 31 height 9
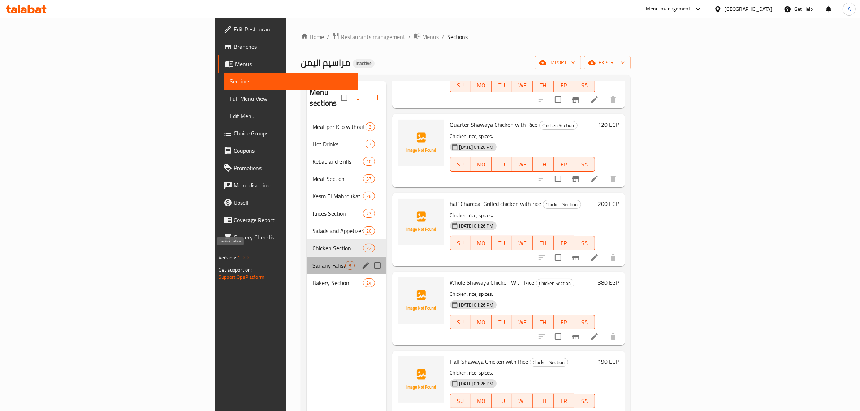
click at [312, 261] on span "Sanany Fahsa" at bounding box center [328, 265] width 33 height 9
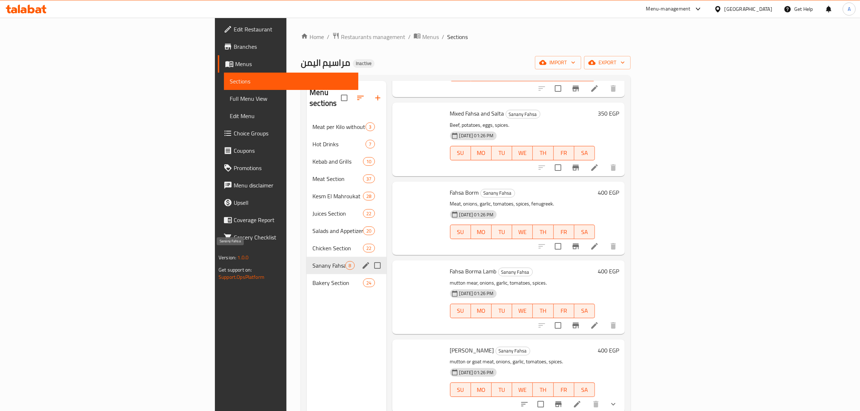
scroll to position [237, 0]
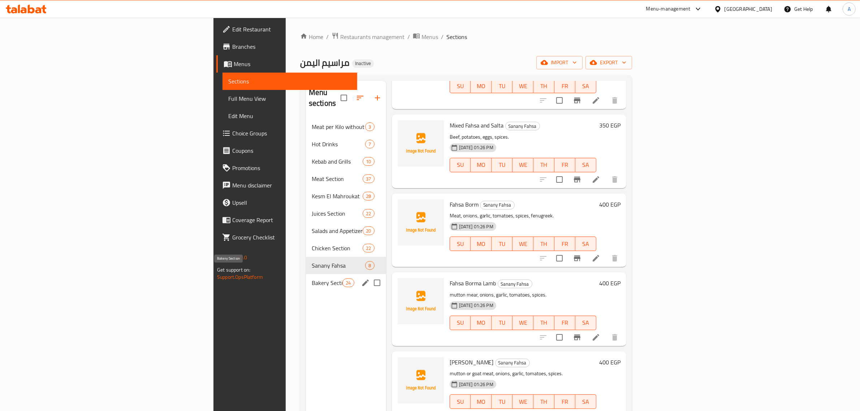
click at [312, 279] on span "Bakery Section" at bounding box center [327, 283] width 31 height 9
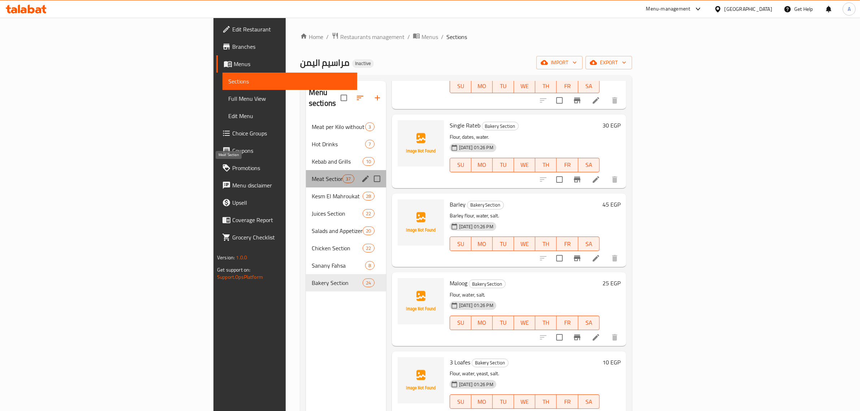
click at [312, 174] on span "Meat Section" at bounding box center [327, 178] width 31 height 9
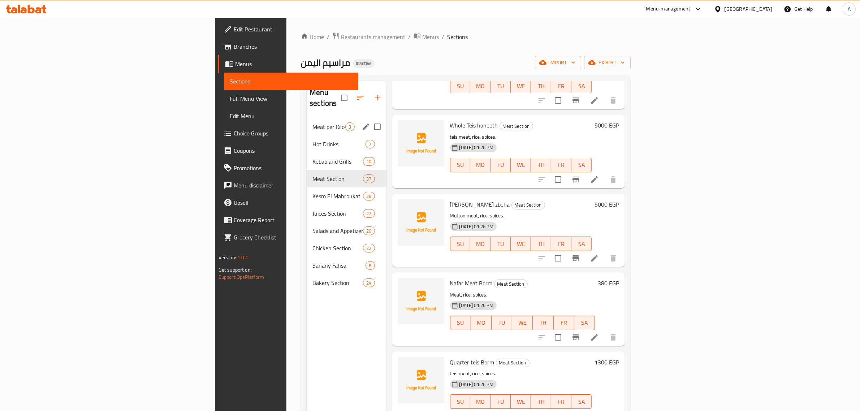
click at [307, 120] on div "Meat per Kilo without Cooking 3" at bounding box center [346, 126] width 79 height 17
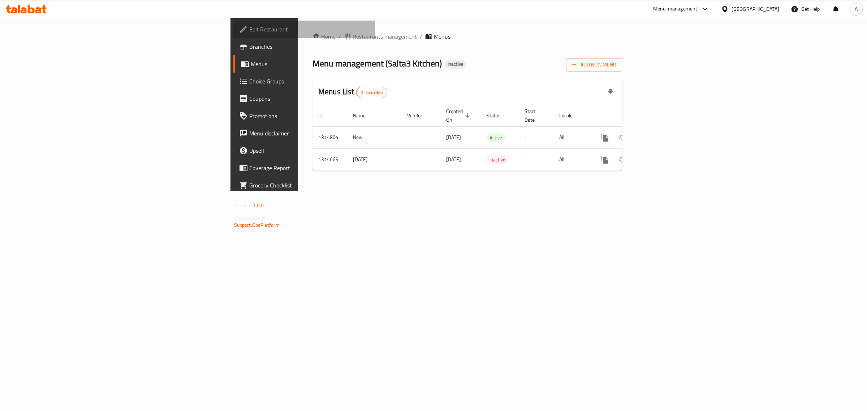
click at [249, 25] on span "Edit Restaurant" at bounding box center [309, 29] width 120 height 9
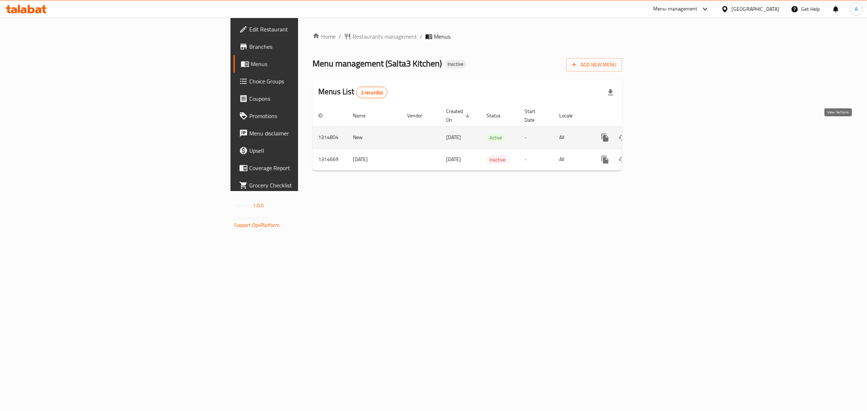
click at [666, 129] on link "enhanced table" at bounding box center [656, 137] width 17 height 17
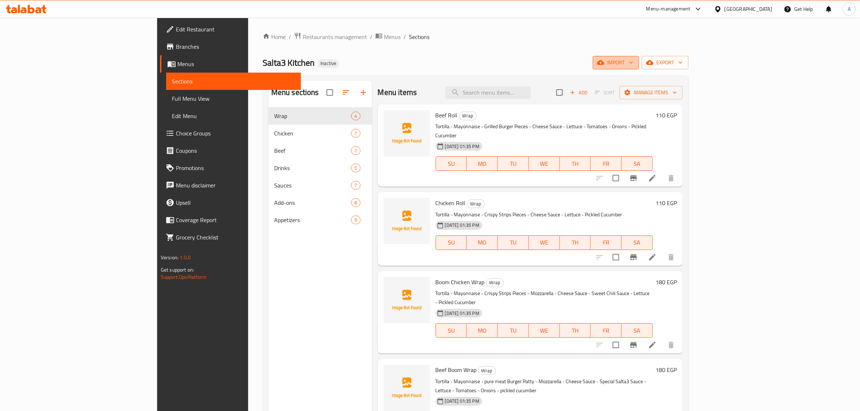
click at [633, 67] on span "import" at bounding box center [616, 62] width 35 height 9
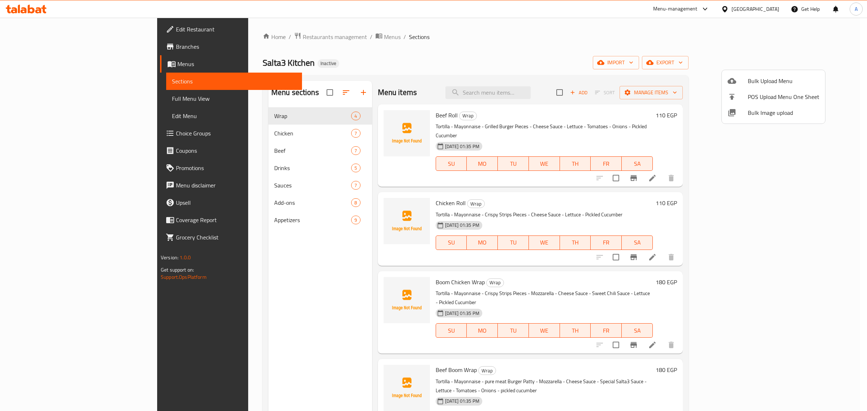
click at [749, 121] on ul "Bulk Upload Menu POS Upload Menu One Sheet Bulk Image upload" at bounding box center [773, 96] width 103 height 53
click at [754, 109] on span "Bulk Image upload" at bounding box center [784, 112] width 72 height 9
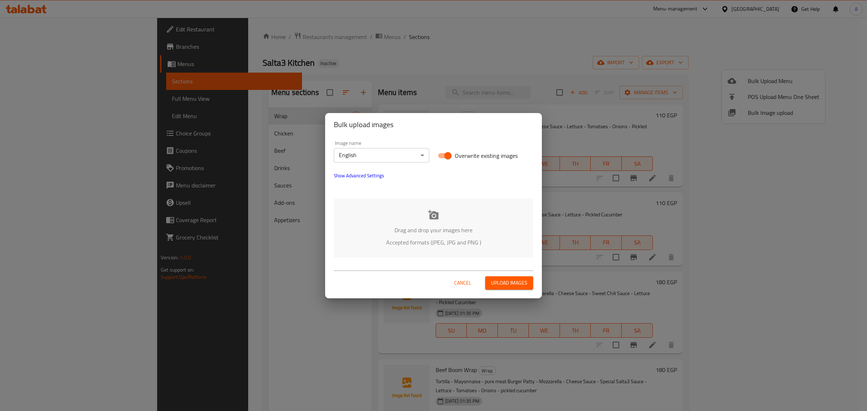
click at [389, 147] on body "​ Menu-management Egypt Get Help A Edit Restaurant Branches Menus Sections Full…" at bounding box center [433, 214] width 867 height 393
click at [388, 170] on li "Arabic" at bounding box center [381, 167] width 95 height 13
click at [436, 230] on p "Drag and drop your images here" at bounding box center [434, 230] width 178 height 9
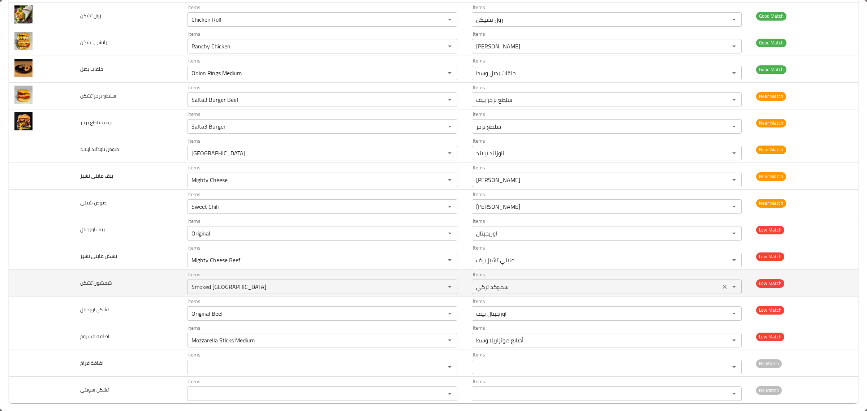
scroll to position [625, 0]
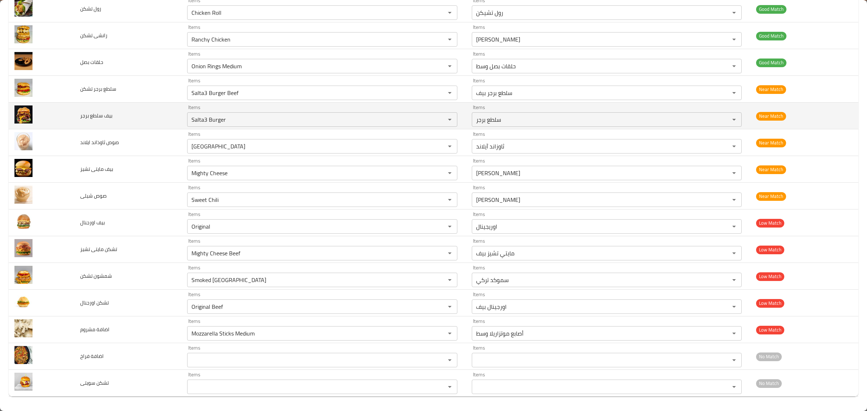
click at [268, 103] on td "Items Salta3 Burger Items" at bounding box center [323, 116] width 284 height 27
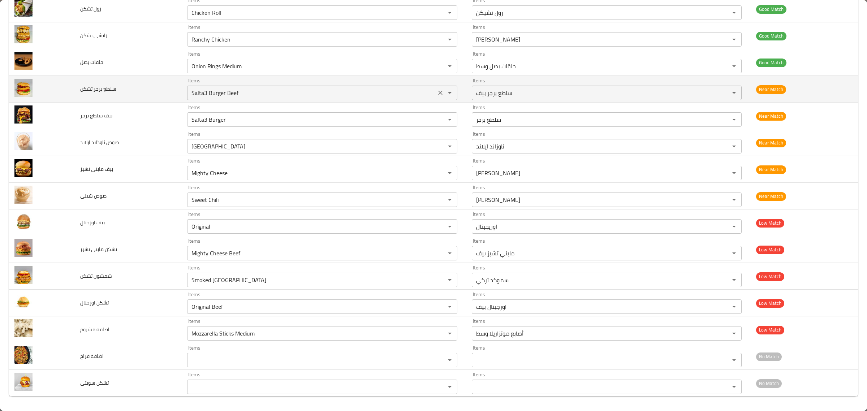
click at [273, 89] on تشكن "Salta3 Burger Beef" at bounding box center [311, 93] width 244 height 10
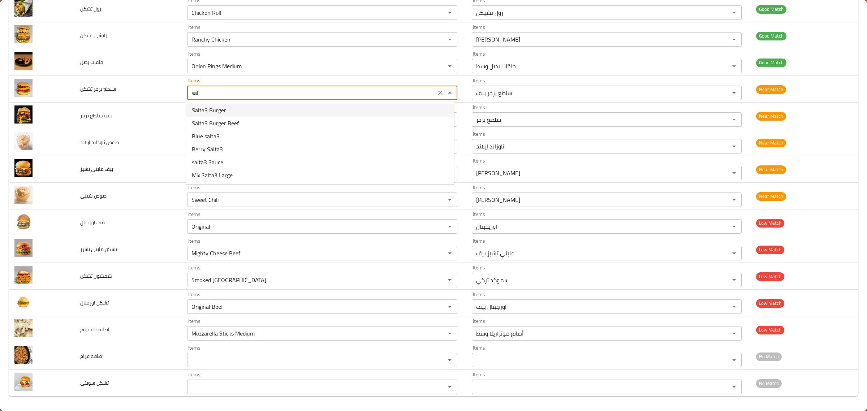
click at [249, 109] on تشكن-option-0 "Salta3 Burger" at bounding box center [320, 110] width 268 height 13
type تشكن "Salta3 Burger"
type تشكن-ar "سلطع برجر"
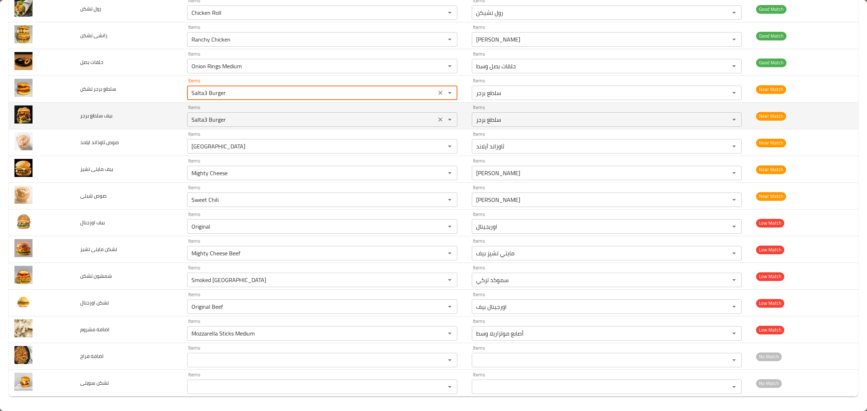
type تشكن "Salta3 Burger"
click at [253, 118] on برجر "Salta3 Burger" at bounding box center [311, 120] width 244 height 10
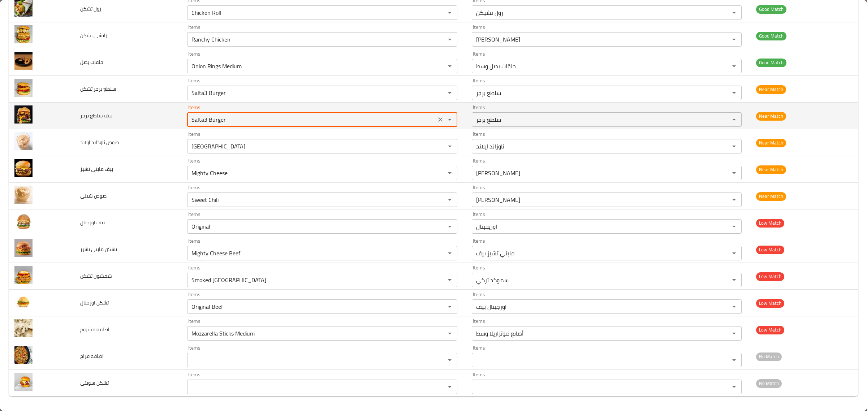
click at [253, 118] on برجر "Salta3 Burger" at bounding box center [311, 120] width 244 height 10
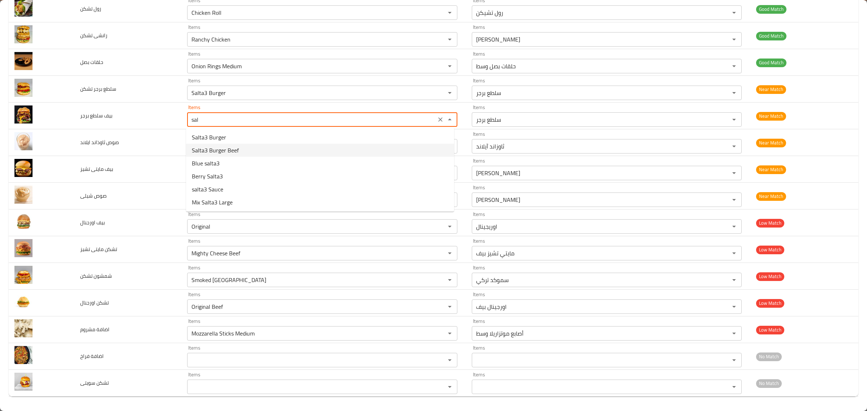
click at [273, 149] on برجر-option-1 "Salta3 Burger Beef" at bounding box center [320, 150] width 268 height 13
type برجر "Salta3 Burger Beef"
type برجر-ar "سلطع برجر بيف"
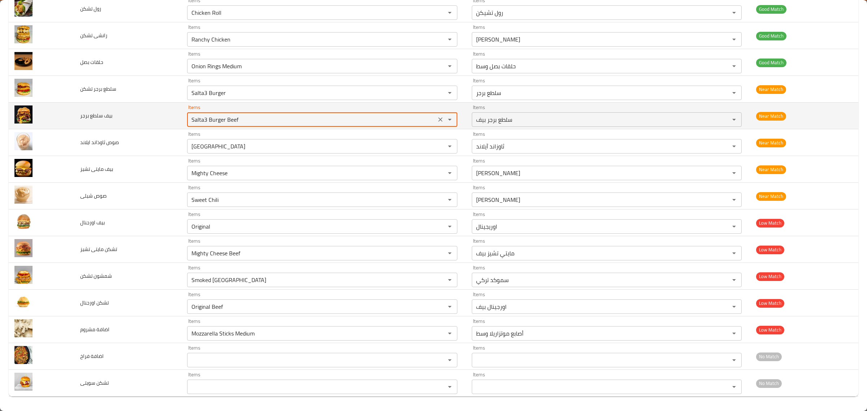
type برجر "Salta3 Burger Beef"
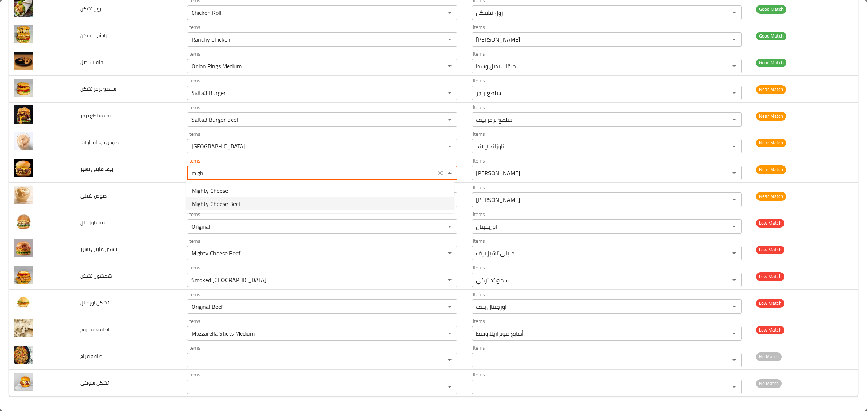
click at [223, 201] on span "Mighty Cheese Beef" at bounding box center [216, 203] width 49 height 9
type تشيز "Mighty Cheese Beef"
type تشيز-ar "مايتي تشيز بيف"
type تشيز "Mighty Cheese Beef"
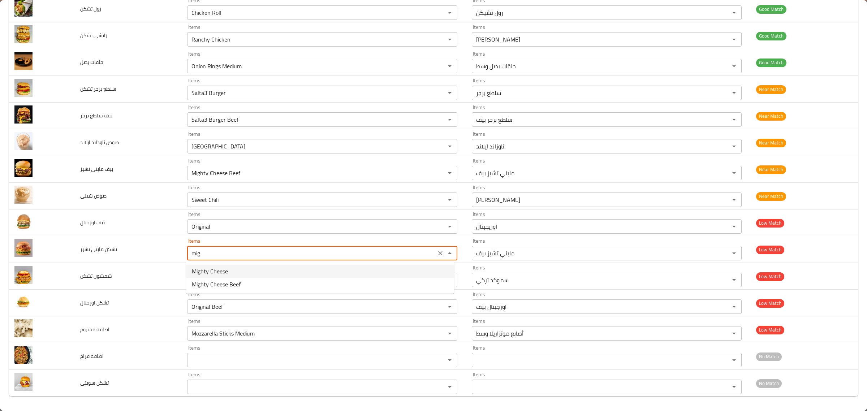
click at [207, 272] on span "Mighty Cheese" at bounding box center [210, 271] width 36 height 9
type تشيز "Mighty Cheese"
type تشيز-ar "مايتي تشيز"
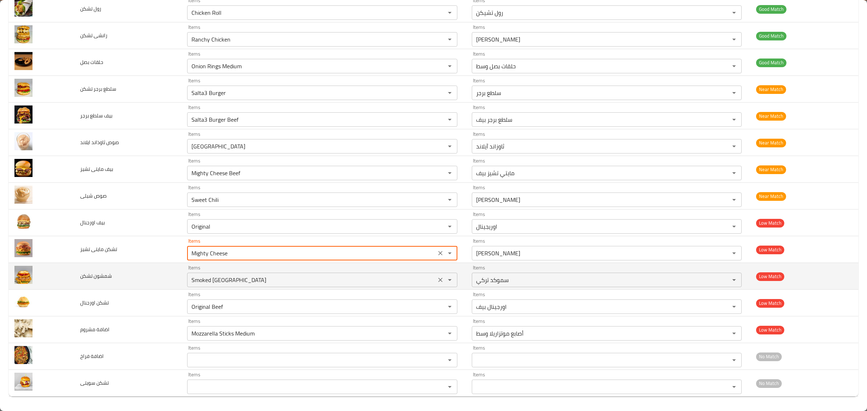
type تشيز "Mighty Cheese"
click at [326, 279] on تشكن "Smoked Turkey" at bounding box center [311, 280] width 244 height 10
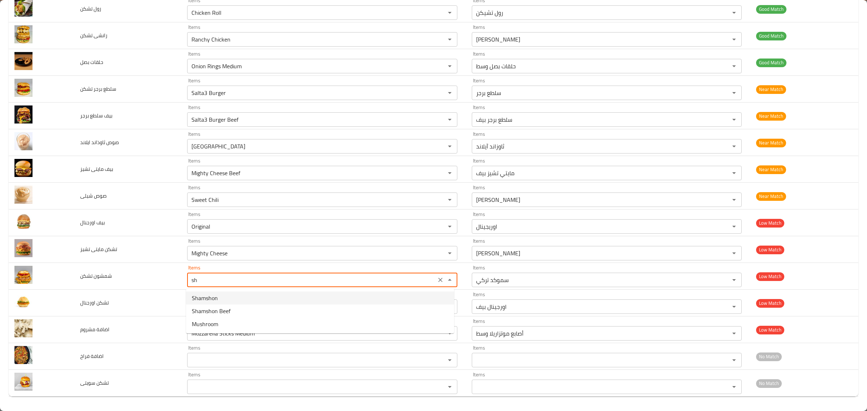
click at [277, 296] on تشكن-option-0 "Shamshon" at bounding box center [320, 298] width 268 height 13
type تشكن "Shamshon"
type تشكن-ar "شمشون"
type تشكن "Shamshon"
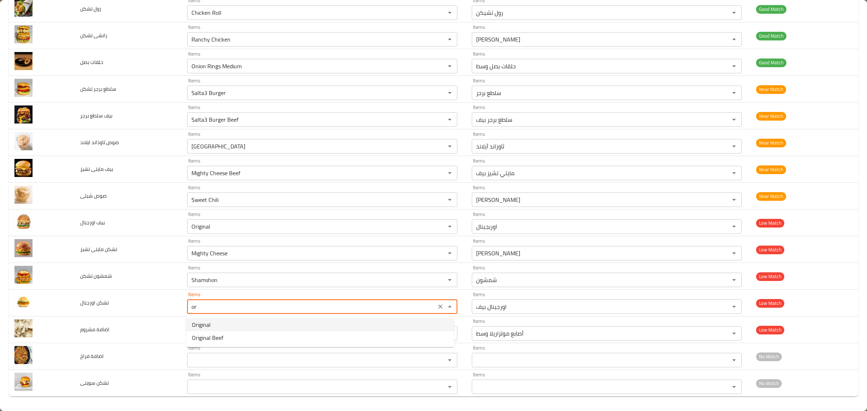
click at [246, 321] on اورجنال-option-0 "Original" at bounding box center [320, 324] width 268 height 13
type اورجنال "Original"
type اورجنال-ar "اوريجينال"
type اورجنال "Original"
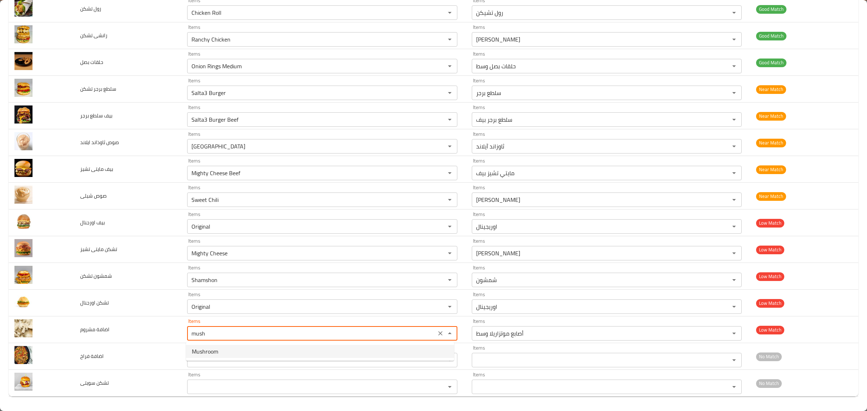
click at [243, 349] on مشروم-option-0 "Mushroom" at bounding box center [320, 351] width 268 height 13
type مشروم "Mushroom"
type مشروم-ar "مشروم"
type مشروم "Mushroom"
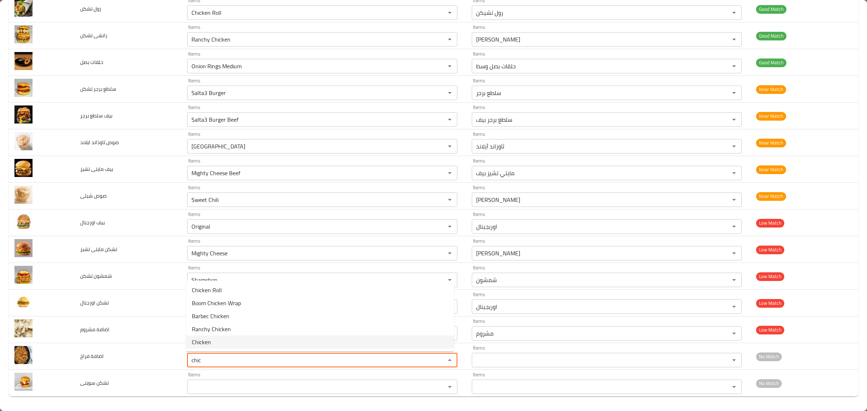
click at [234, 345] on فراخ-option-4 "Chicken" at bounding box center [320, 342] width 268 height 13
type فراخ "Chicken"
type فراخ-ar "تشيكن"
type فراخ "Chicken"
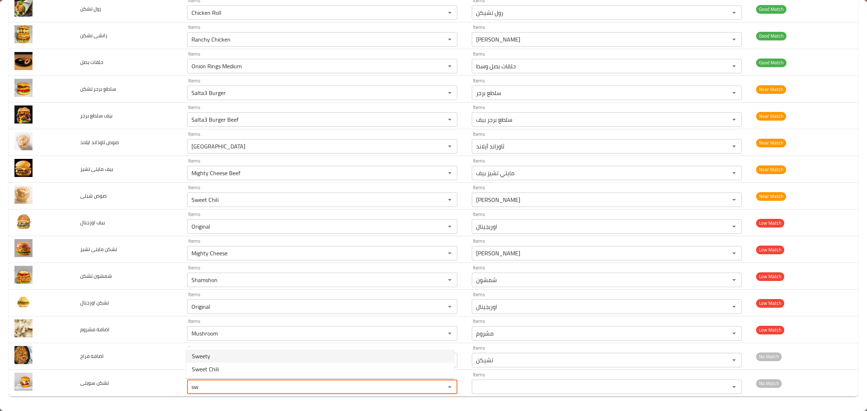
click at [232, 355] on سويتى-option-0 "Sweety" at bounding box center [320, 356] width 268 height 13
type سويتى "Sweety"
type سويتى-ar "سويتي"
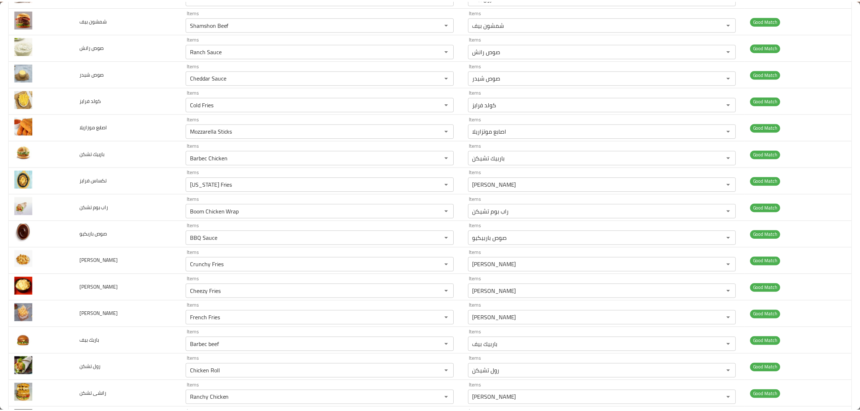
scroll to position [0, 0]
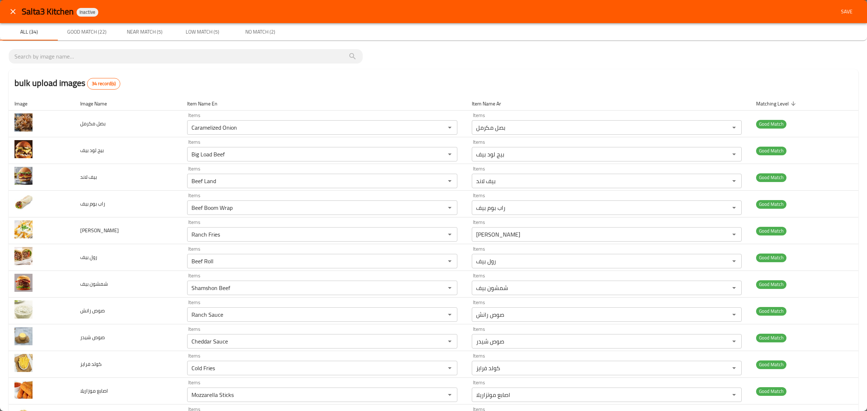
type سويتى "Sweety"
click at [842, 10] on span "Save" at bounding box center [846, 11] width 17 height 9
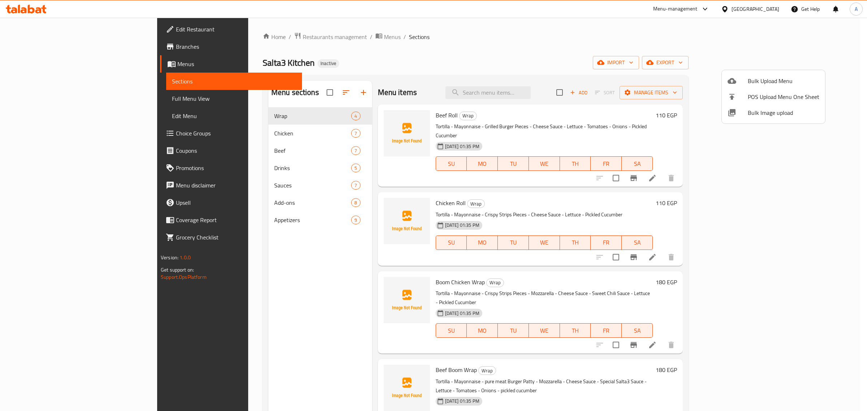
click at [197, 135] on div at bounding box center [433, 205] width 867 height 411
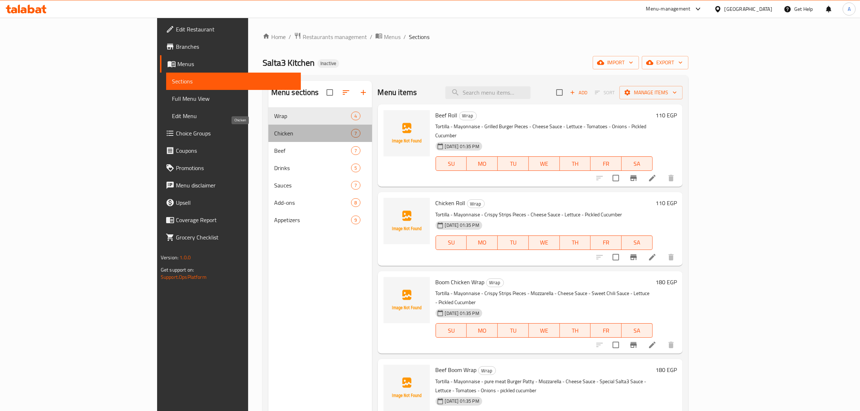
click at [274, 135] on span "Chicken" at bounding box center [312, 133] width 77 height 9
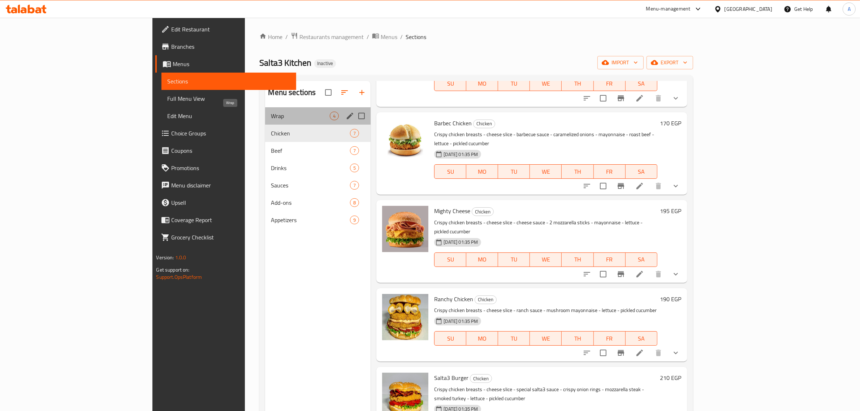
click at [271, 117] on span "Wrap" at bounding box center [300, 116] width 59 height 9
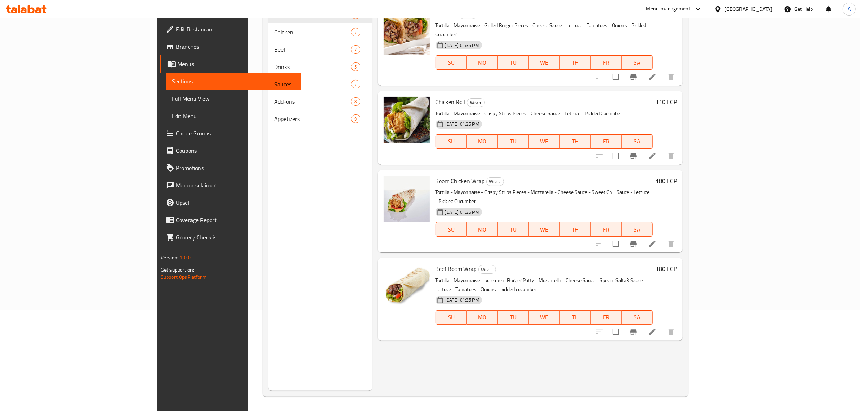
scroll to position [11, 0]
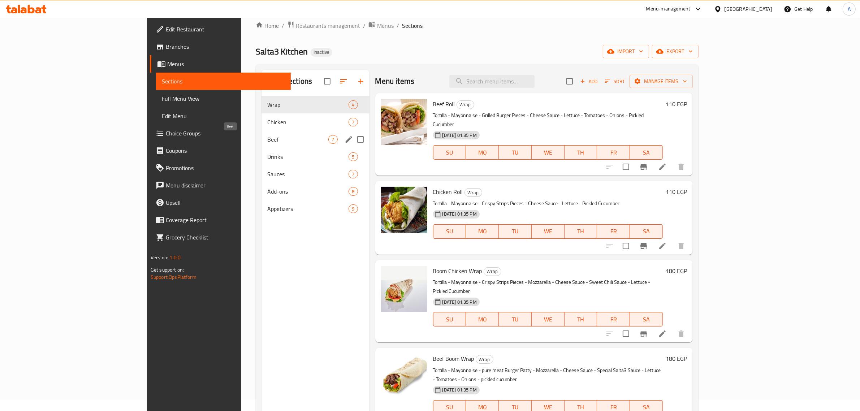
click at [267, 137] on span "Beef" at bounding box center [297, 139] width 61 height 9
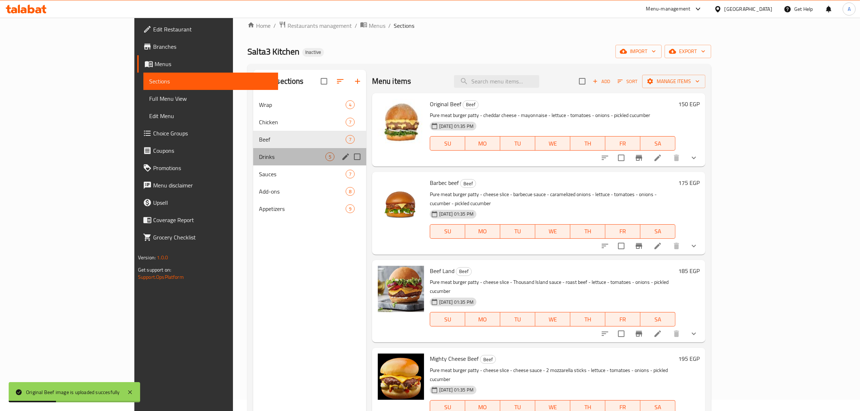
click at [253, 161] on div "Drinks 5" at bounding box center [309, 156] width 113 height 17
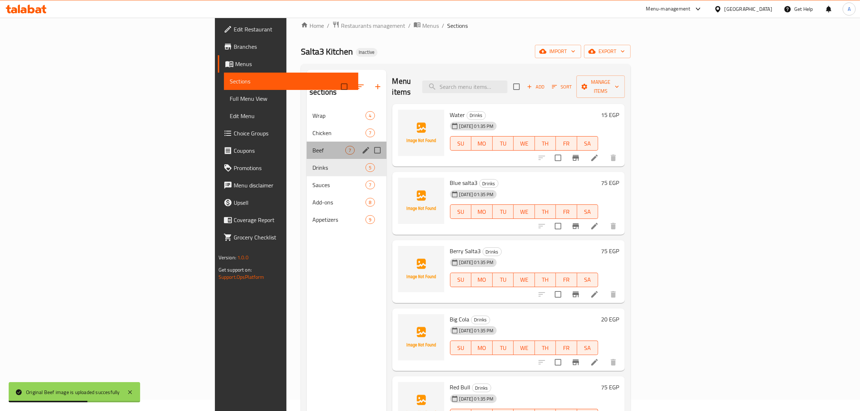
click at [307, 145] on div "Beef 7" at bounding box center [346, 150] width 79 height 17
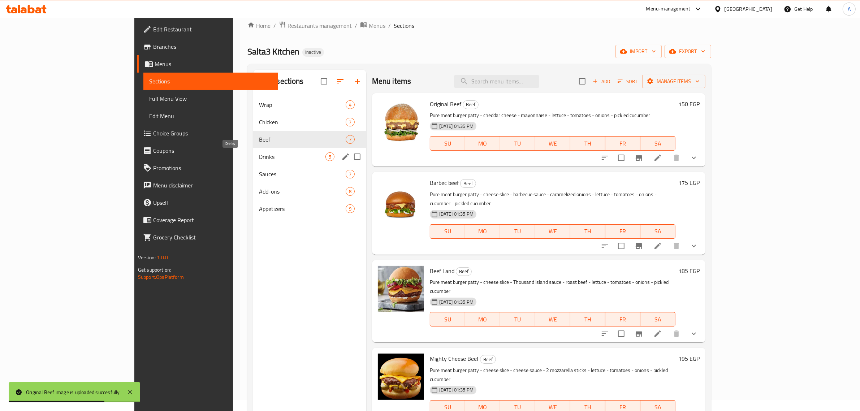
click at [259, 161] on span "Drinks" at bounding box center [292, 156] width 66 height 9
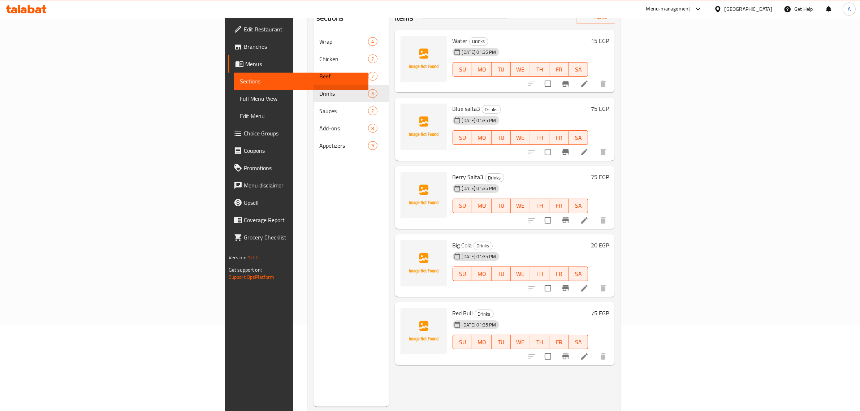
scroll to position [102, 0]
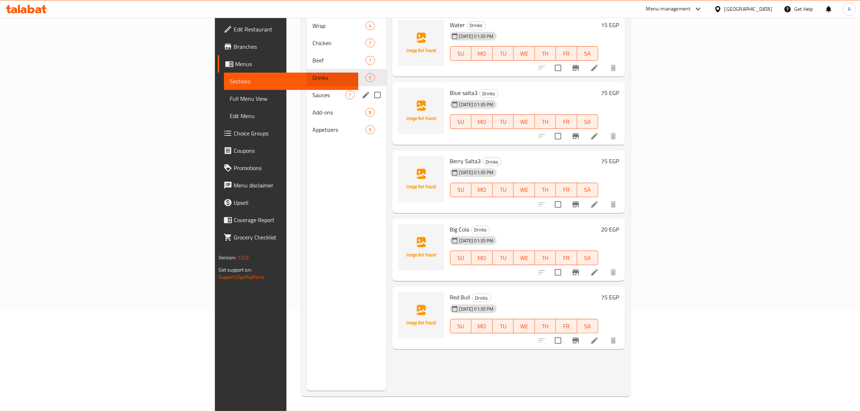
click at [312, 91] on span "Sauces" at bounding box center [328, 95] width 33 height 9
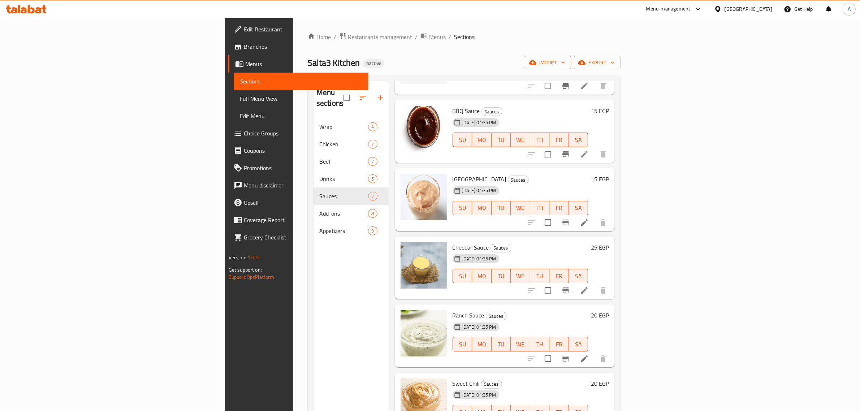
scroll to position [102, 0]
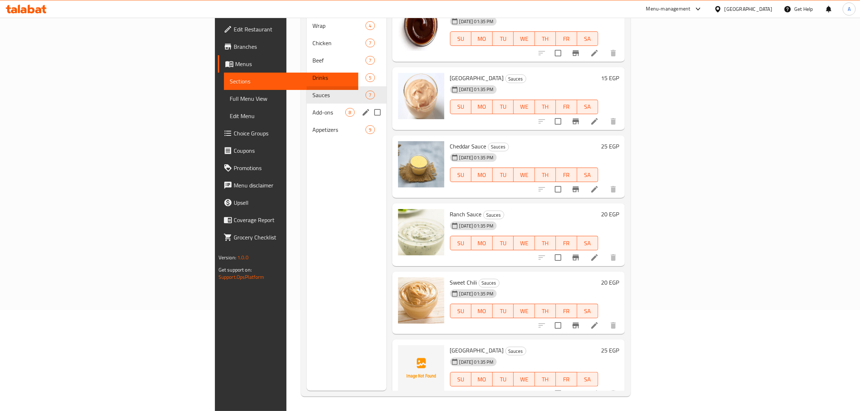
click at [312, 108] on span "Add-ons" at bounding box center [328, 112] width 33 height 9
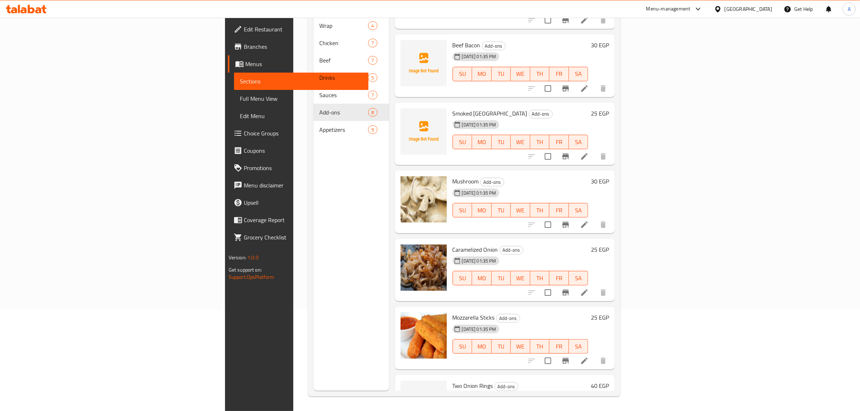
scroll to position [151, 0]
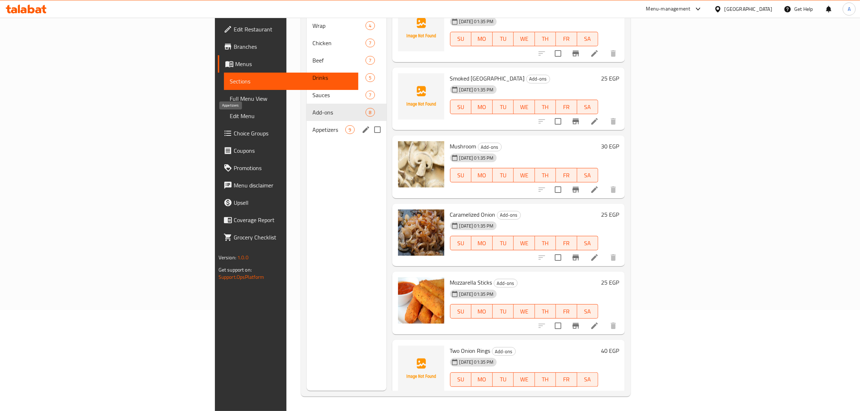
click at [312, 125] on span "Appetizers" at bounding box center [328, 129] width 33 height 9
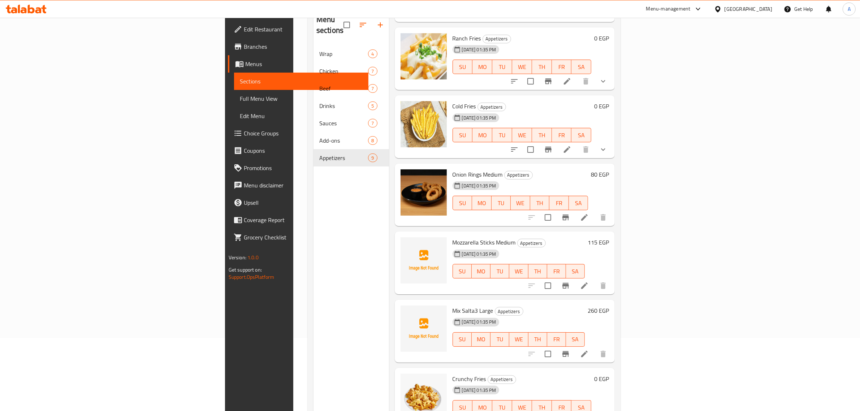
scroll to position [102, 0]
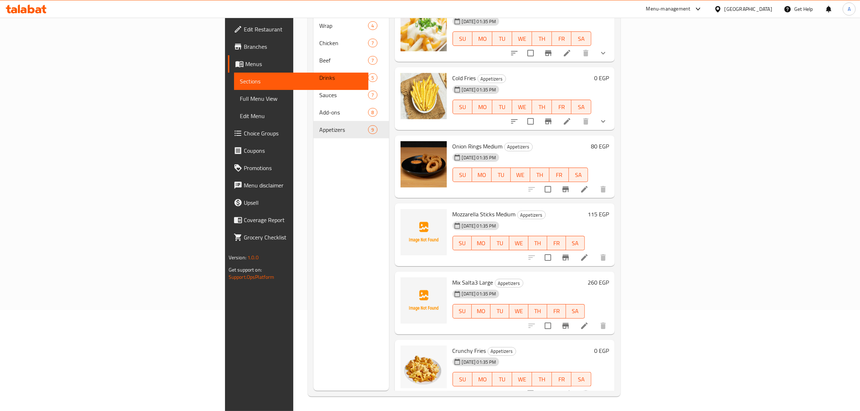
click at [240, 96] on span "Full Menu View" at bounding box center [301, 98] width 123 height 9
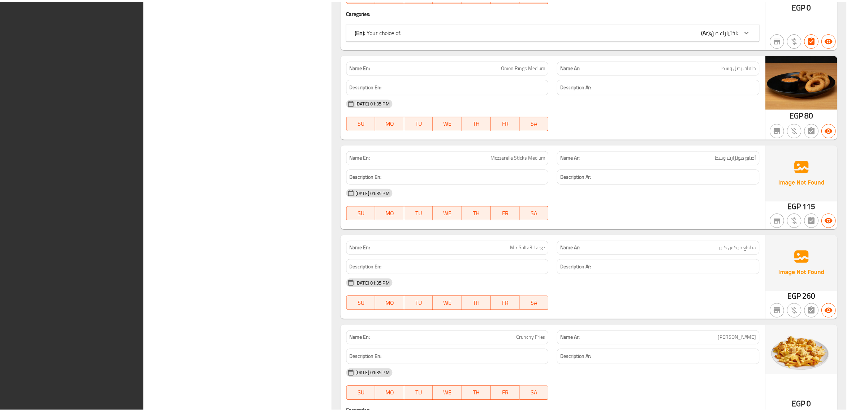
scroll to position [5148, 0]
